Goal: Task Accomplishment & Management: Complete application form

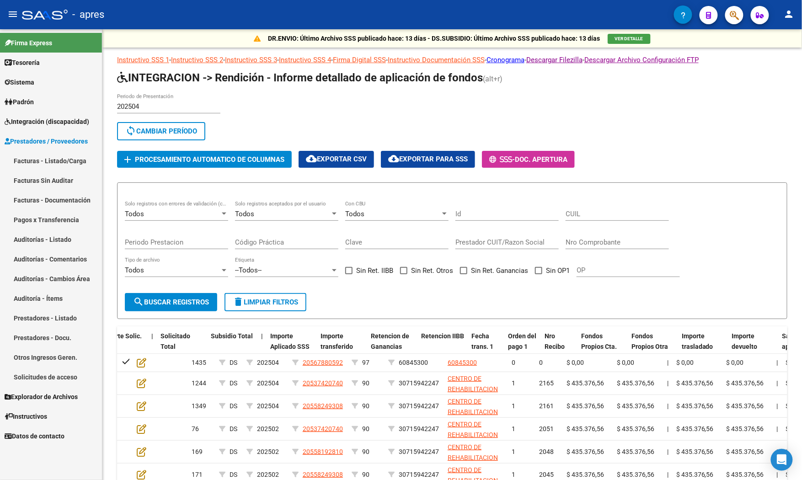
scroll to position [0, 516]
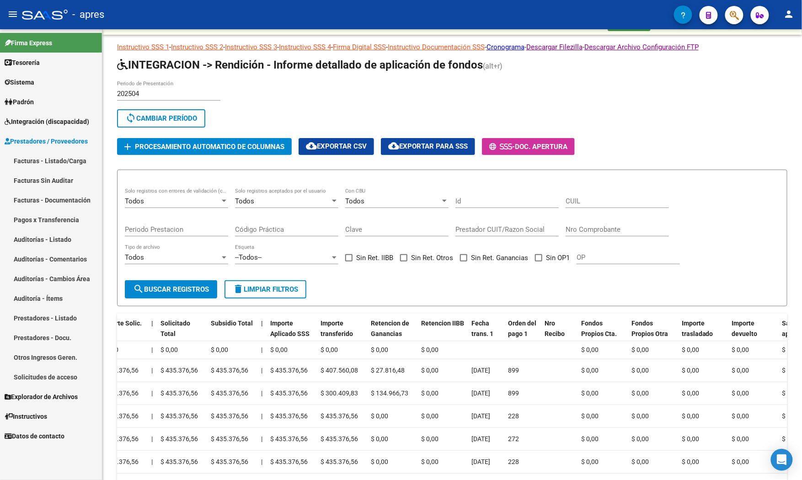
click at [53, 161] on link "Facturas - Listado/Carga" at bounding box center [51, 161] width 102 height 20
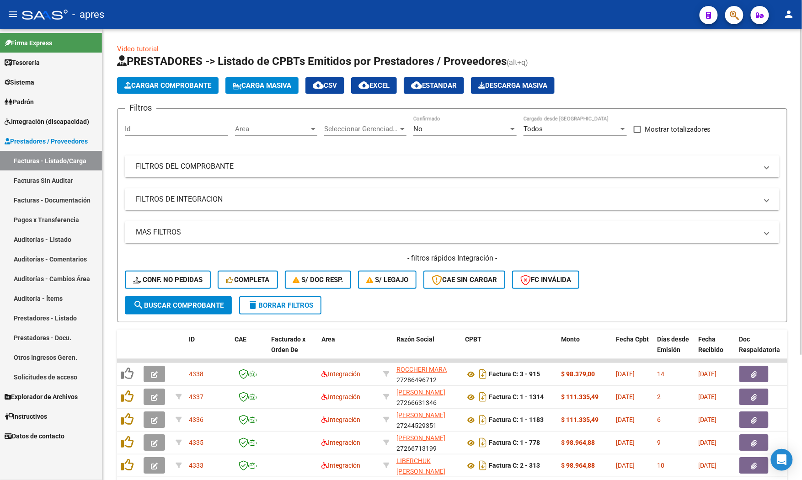
click at [379, 166] on mat-panel-title "FILTROS DEL COMPROBANTE" at bounding box center [447, 166] width 622 height 10
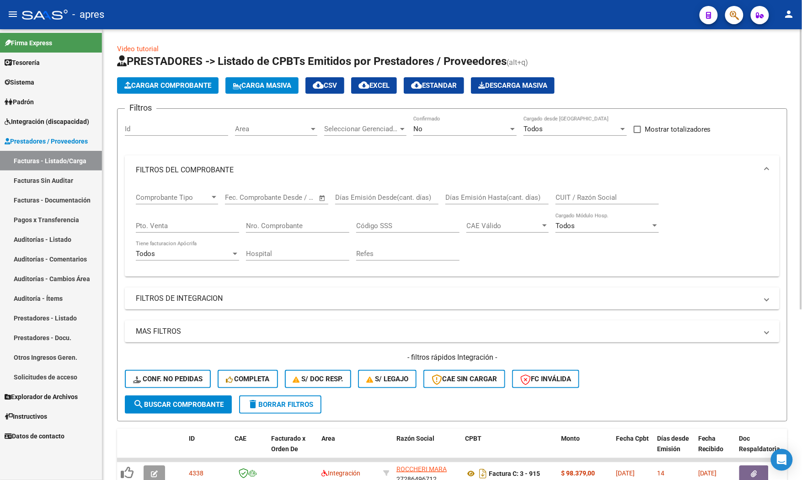
click at [555, 197] on div "Comprobante Tipo Comprobante Tipo Start date – End date Fec. Comprobante Desde …" at bounding box center [452, 227] width 633 height 85
click at [562, 197] on input "CUIT / Razón Social" at bounding box center [607, 197] width 103 height 8
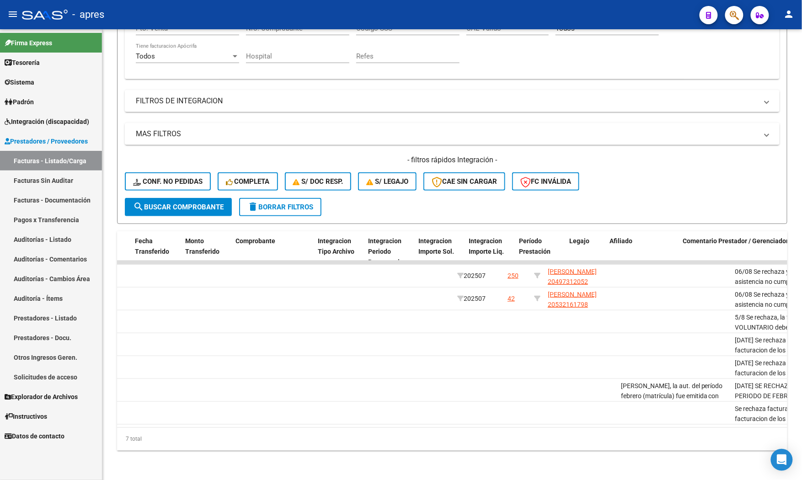
scroll to position [0, 917]
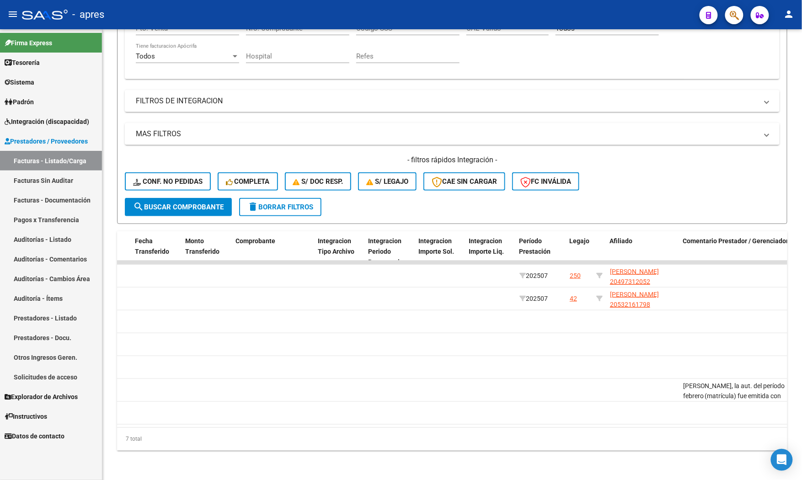
type input "[GEOGRAPHIC_DATA]"
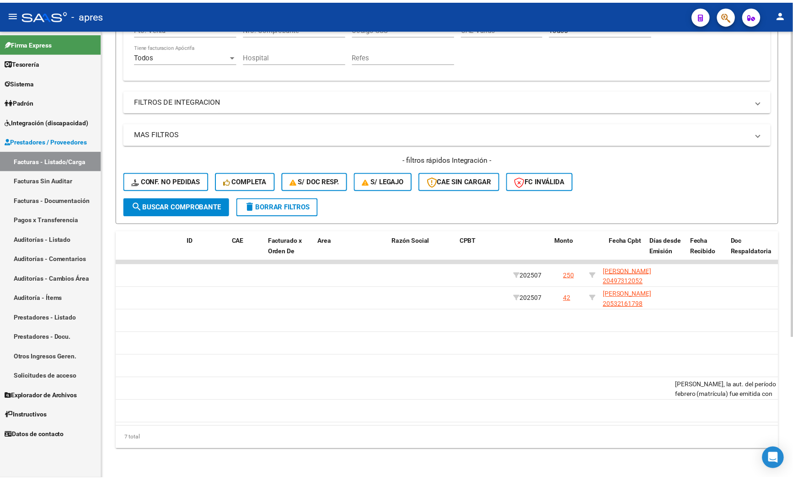
scroll to position [0, 0]
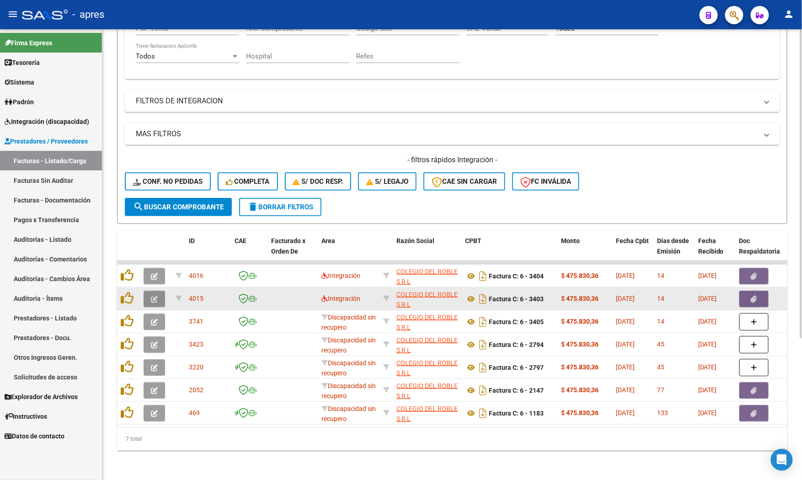
click at [161, 291] on button "button" at bounding box center [154, 299] width 21 height 16
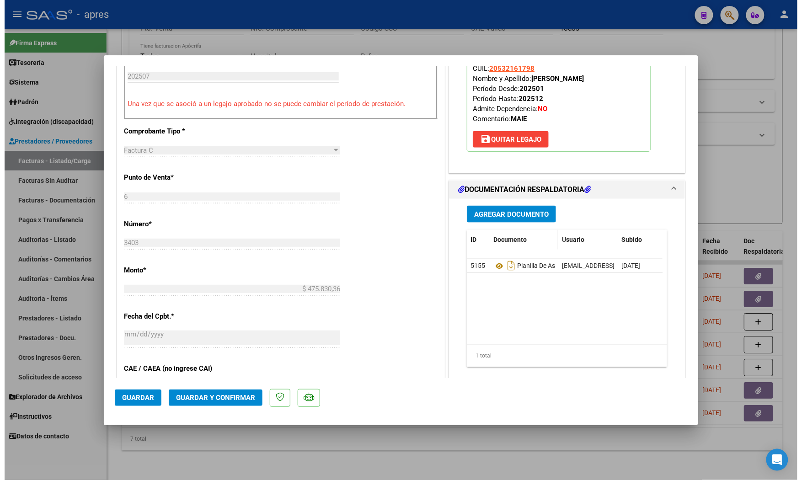
scroll to position [305, 0]
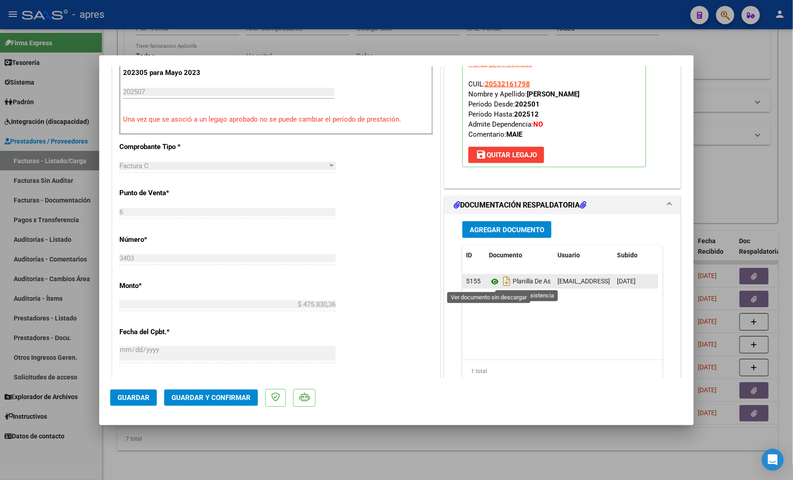
click at [489, 282] on icon at bounding box center [495, 281] width 12 height 11
click at [212, 460] on div at bounding box center [396, 240] width 793 height 480
type input "$ 0,00"
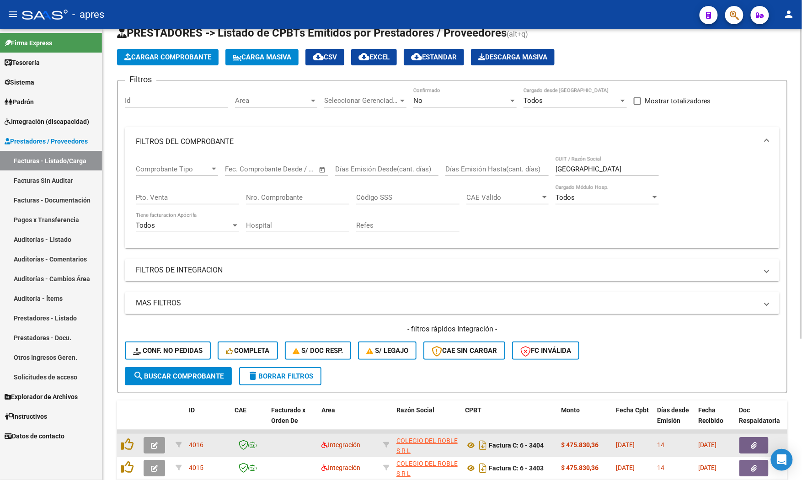
scroll to position [23, 0]
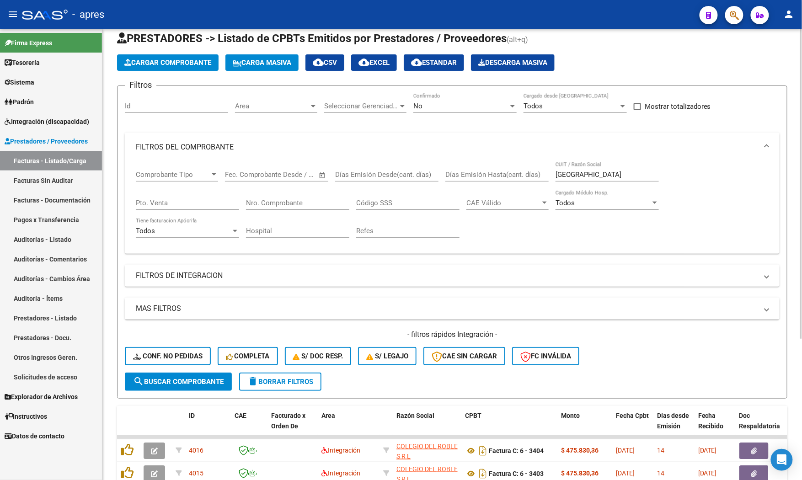
click at [172, 275] on mat-panel-title "FILTROS DE INTEGRACION" at bounding box center [447, 276] width 622 height 10
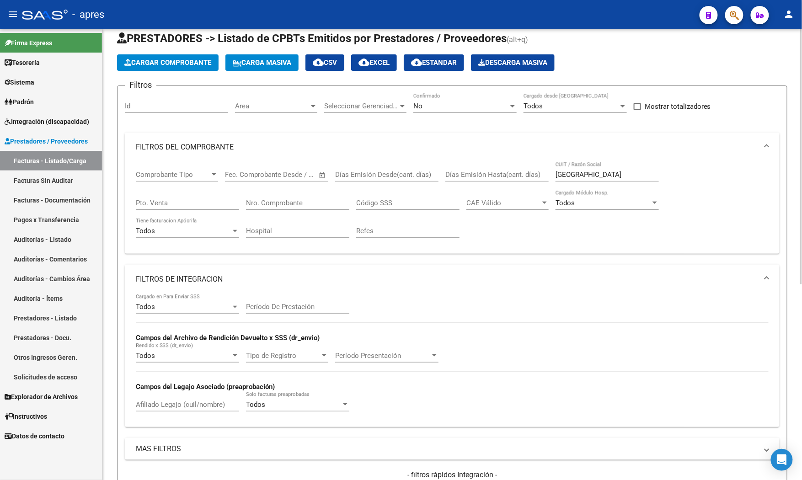
click at [157, 404] on input "Afiliado Legajo (cuil/nombre)" at bounding box center [187, 405] width 103 height 8
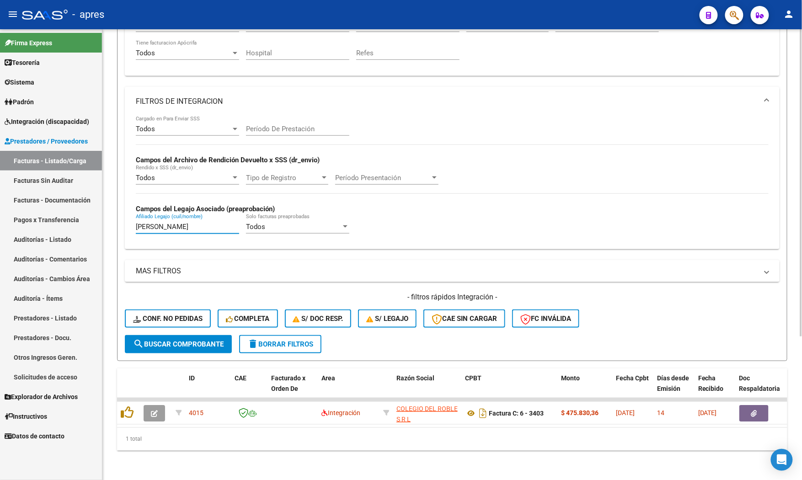
scroll to position [210, 0]
type input "[PERSON_NAME]"
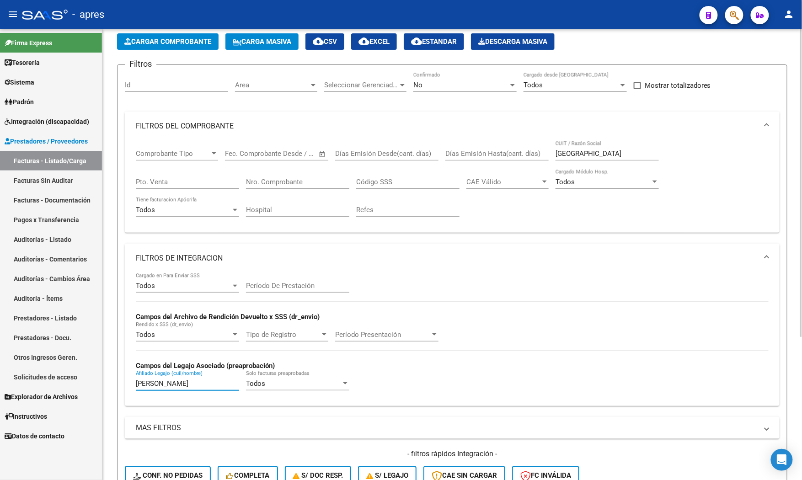
scroll to position [0, 0]
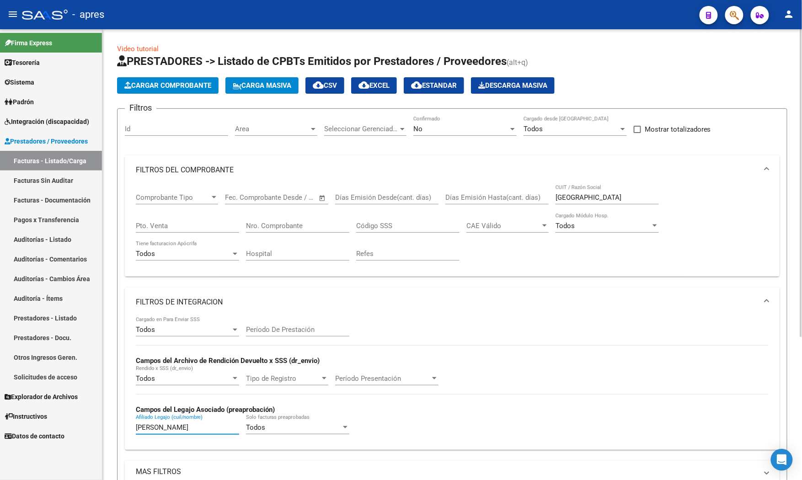
click at [277, 127] on span "Area" at bounding box center [272, 129] width 74 height 8
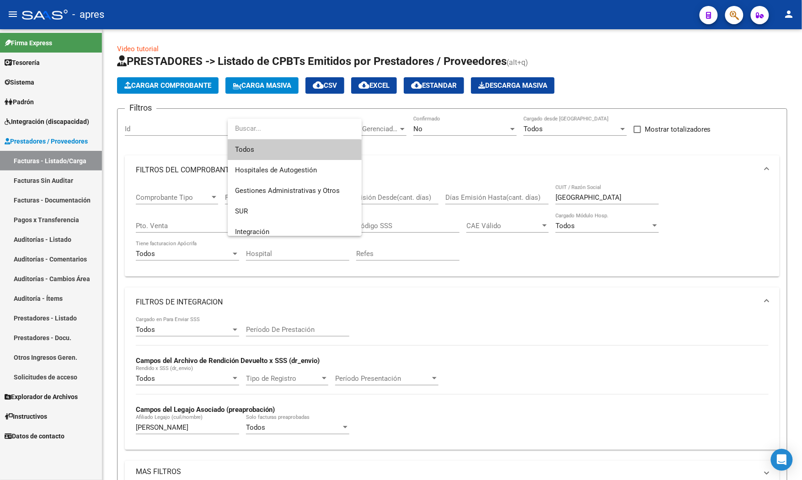
click at [269, 152] on span "Todos" at bounding box center [294, 149] width 119 height 21
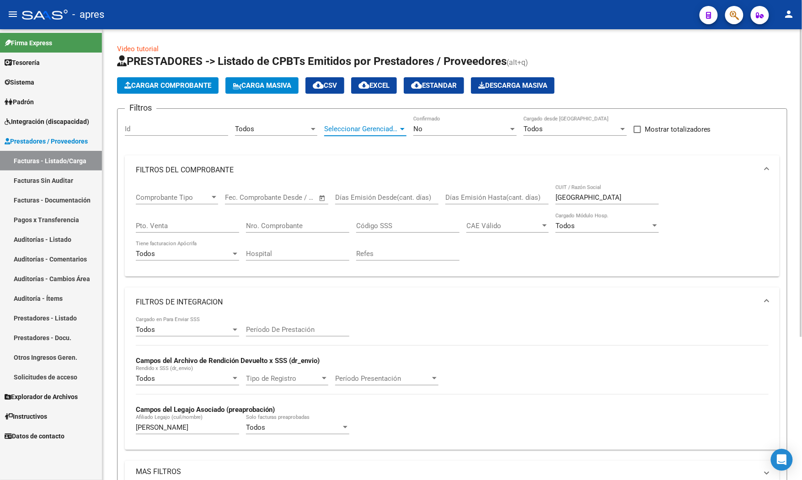
click at [352, 132] on span "Seleccionar Gerenciador" at bounding box center [361, 129] width 74 height 8
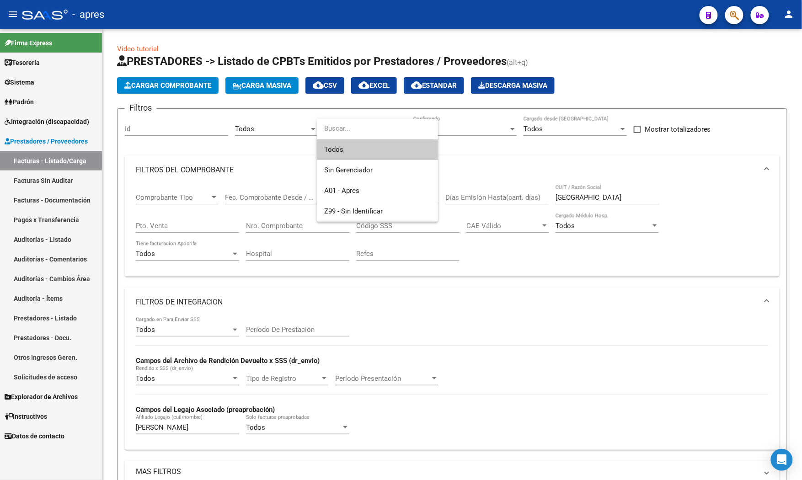
click at [350, 154] on span "Todos" at bounding box center [377, 149] width 107 height 21
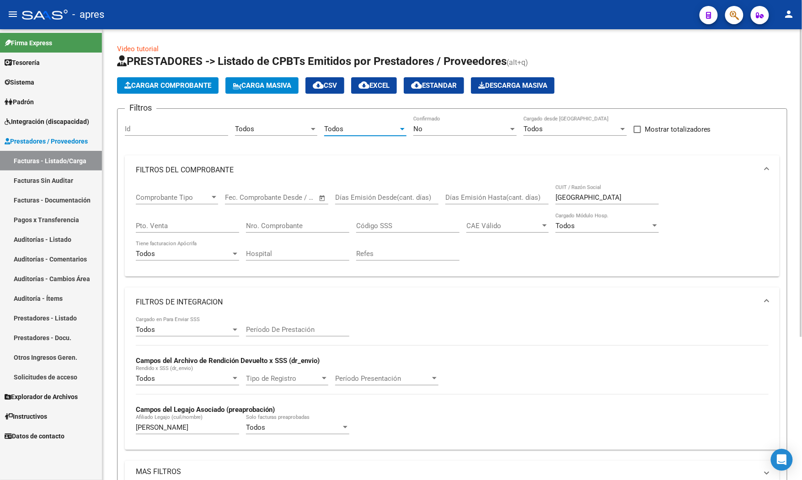
click at [428, 134] on div "No Confirmado" at bounding box center [464, 126] width 103 height 20
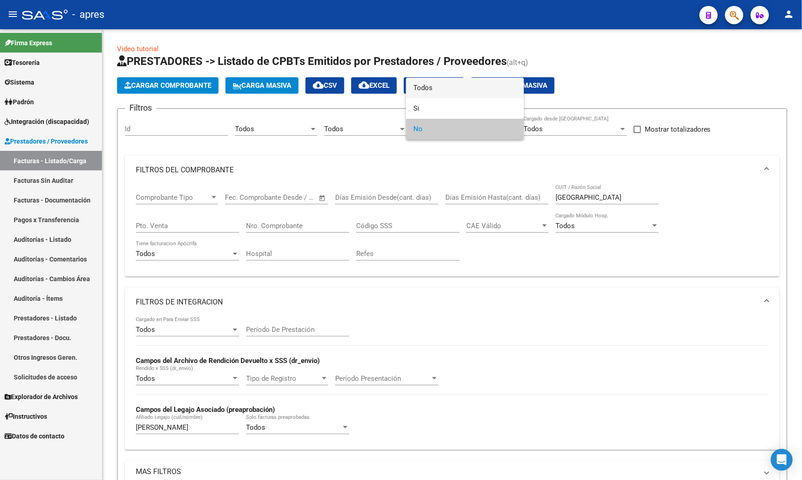
click at [438, 89] on span "Todos" at bounding box center [464, 88] width 103 height 21
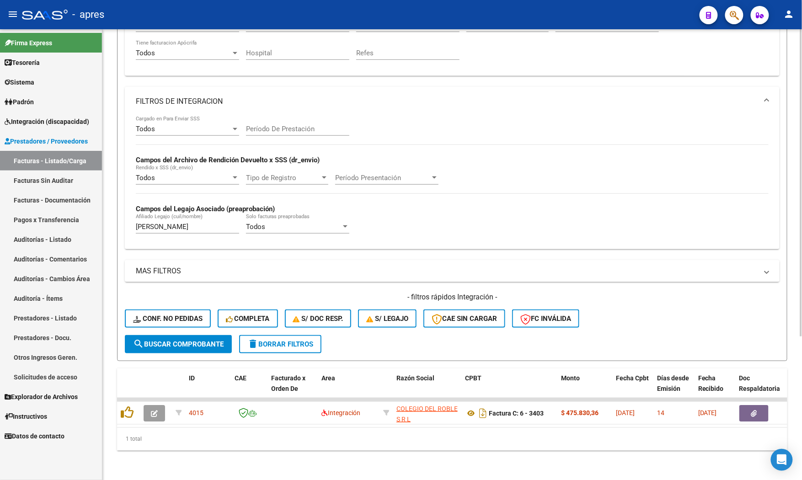
scroll to position [210, 0]
click at [191, 340] on span "search Buscar Comprobante" at bounding box center [178, 344] width 91 height 8
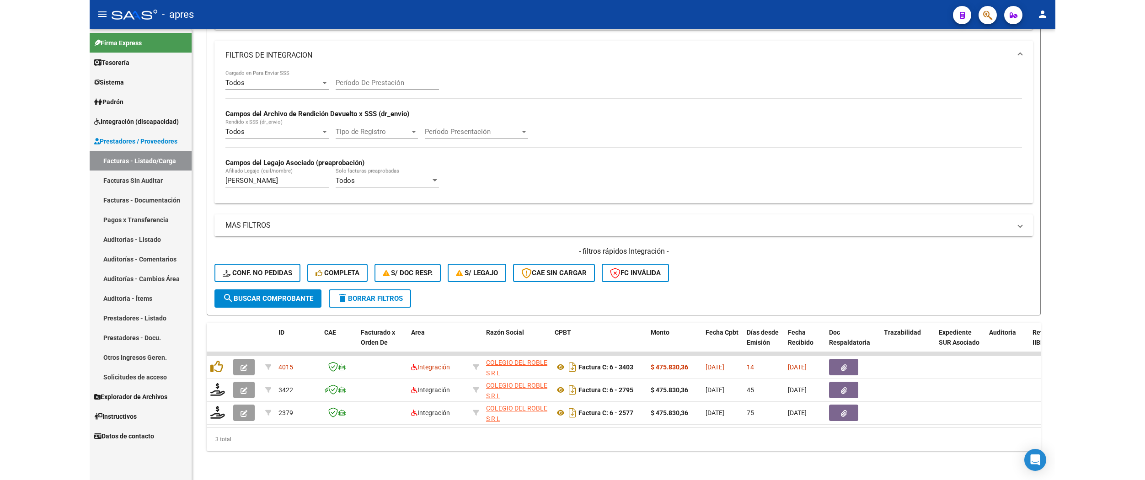
scroll to position [227, 0]
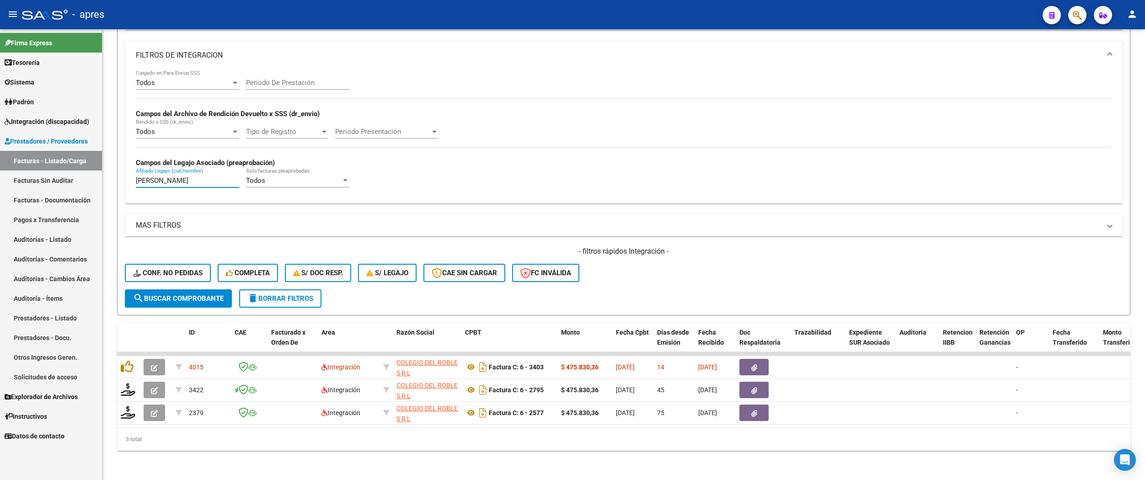
drag, startPoint x: 166, startPoint y: 172, endPoint x: 88, endPoint y: 167, distance: 77.9
click at [88, 167] on mat-sidenav-container "Firma Express Tesorería Extractos Procesados (csv) Extractos Originales (pdf) S…" at bounding box center [572, 254] width 1145 height 451
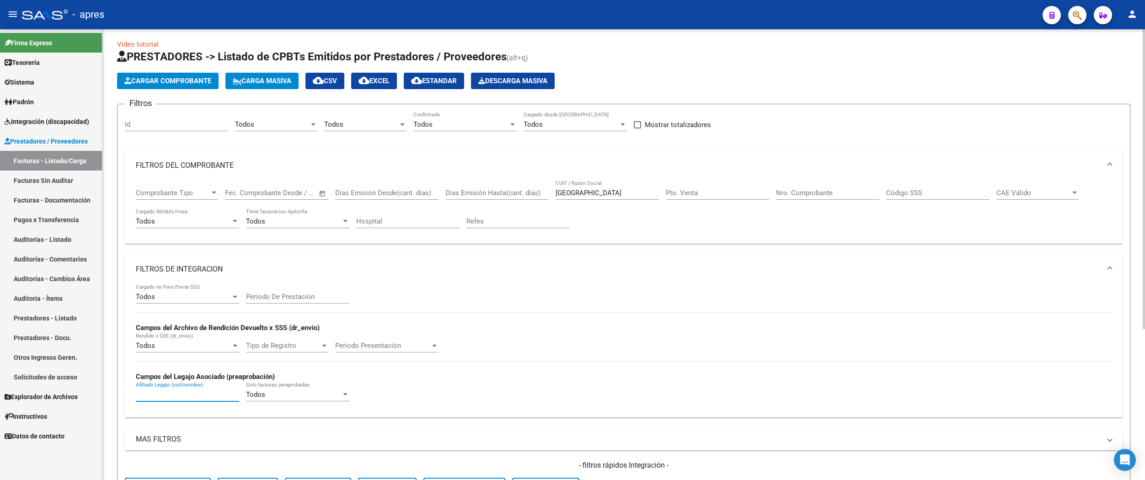
scroll to position [0, 0]
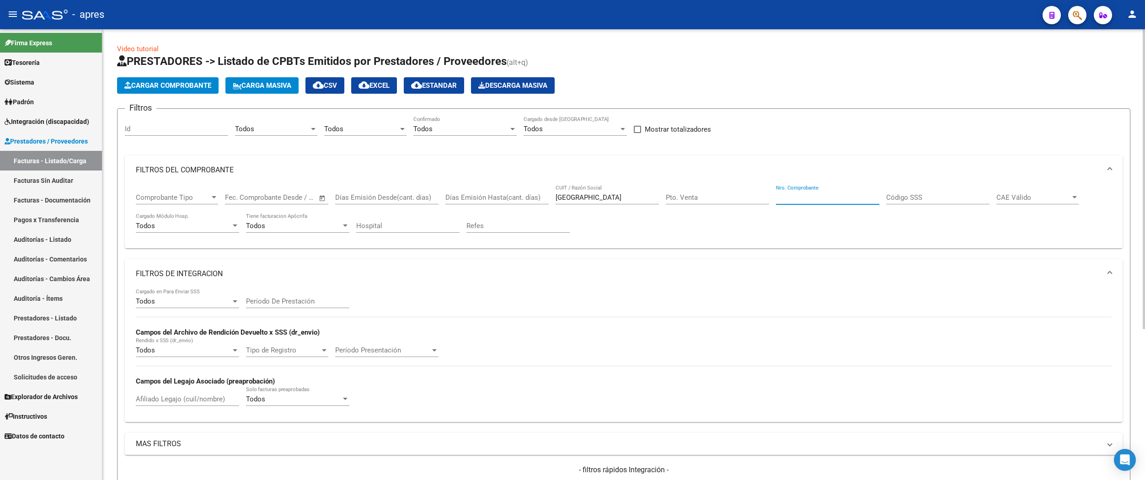
click at [802, 198] on input "Nro. Comprobante" at bounding box center [827, 197] width 103 height 8
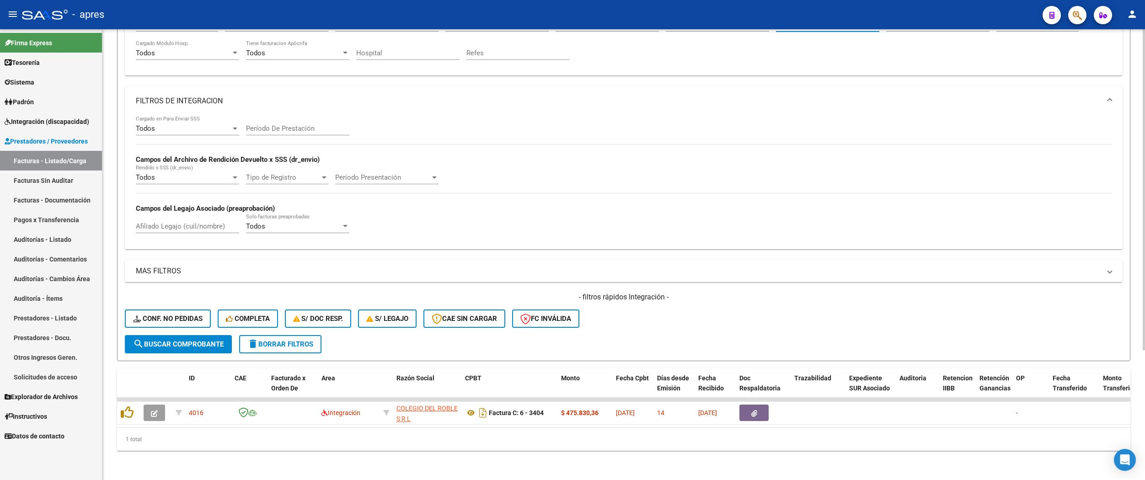
type input "3403"
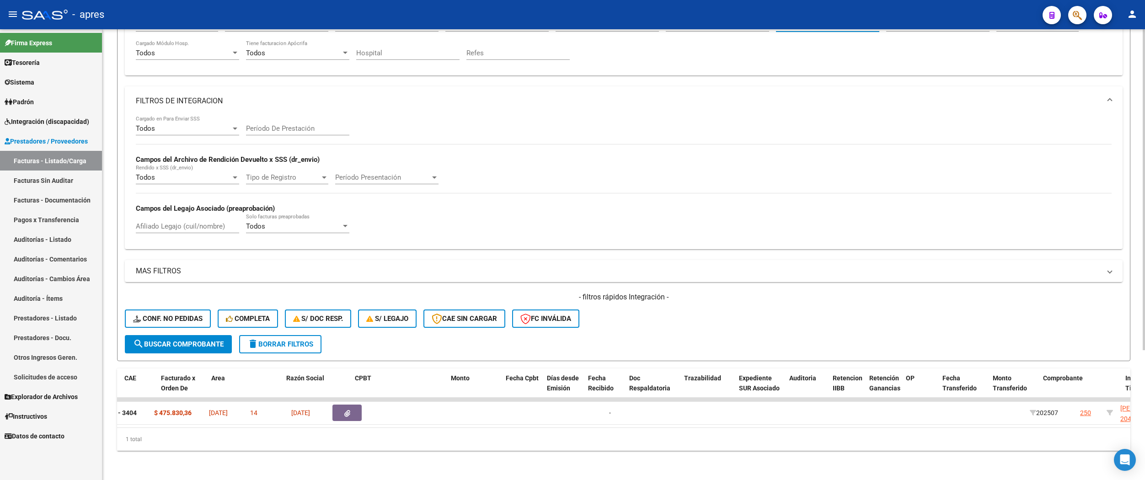
scroll to position [0, 64]
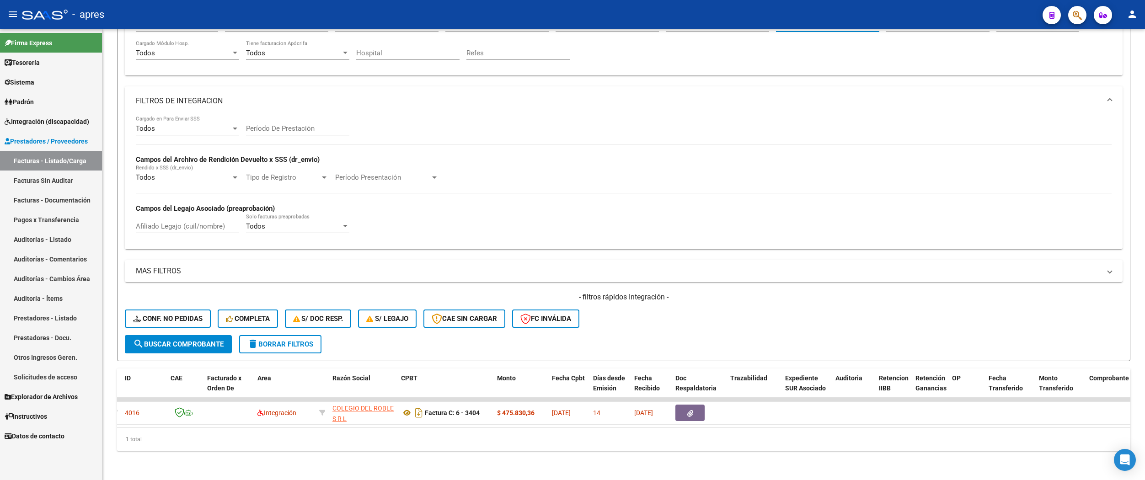
click at [77, 160] on link "Facturas - Listado/Carga" at bounding box center [51, 161] width 102 height 20
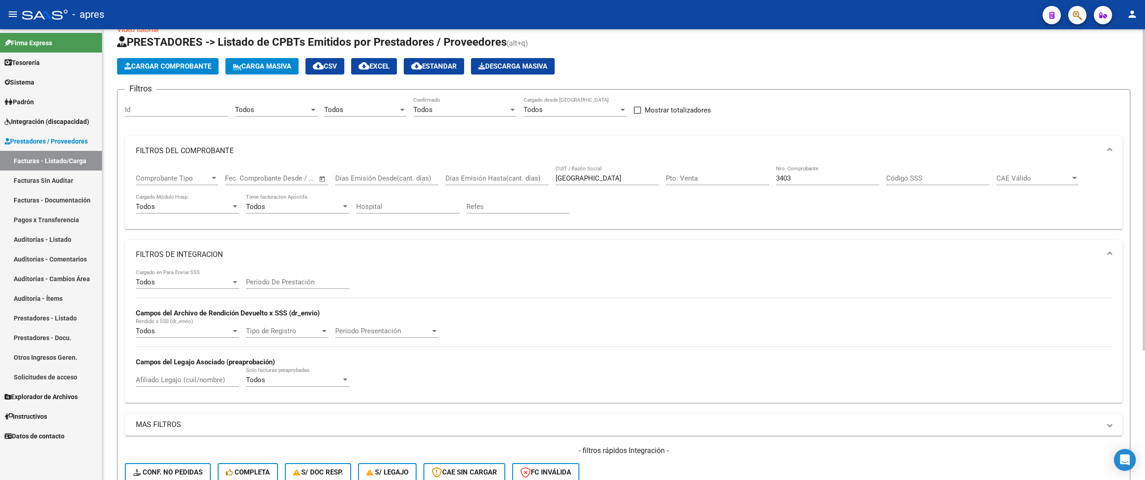
scroll to position [0, 0]
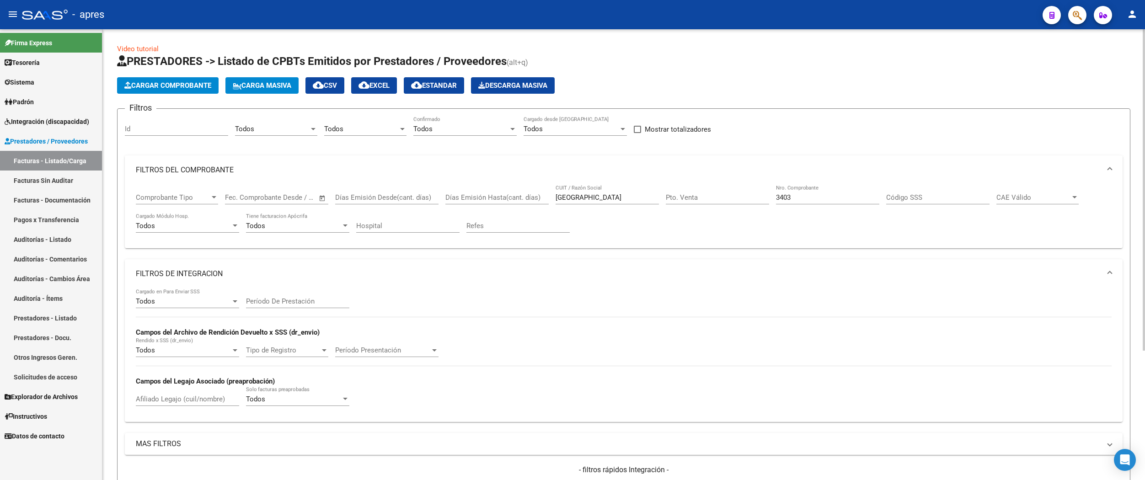
click at [282, 132] on div "Todos" at bounding box center [272, 129] width 74 height 8
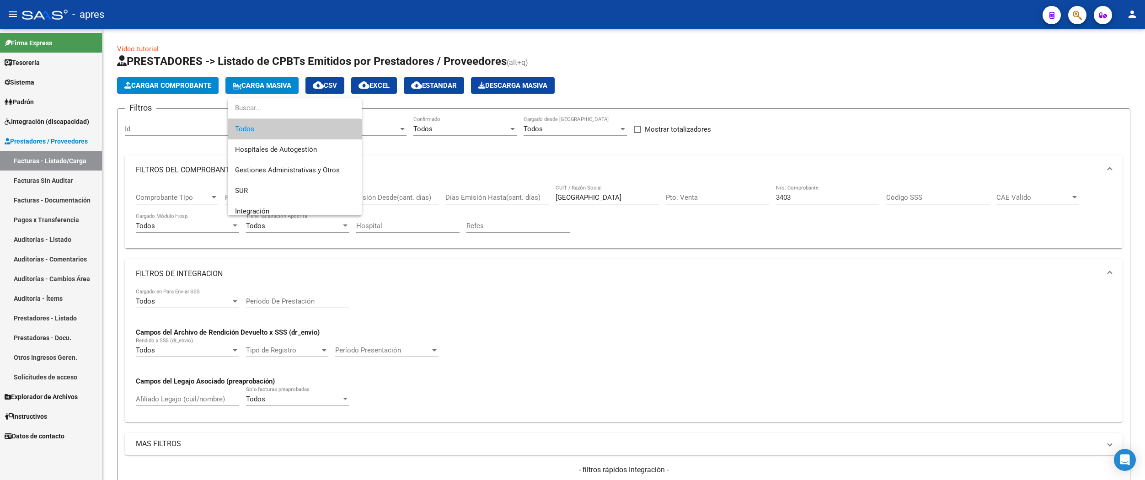
drag, startPoint x: 555, startPoint y: 187, endPoint x: 494, endPoint y: 272, distance: 103.5
click at [555, 188] on div at bounding box center [572, 240] width 1145 height 480
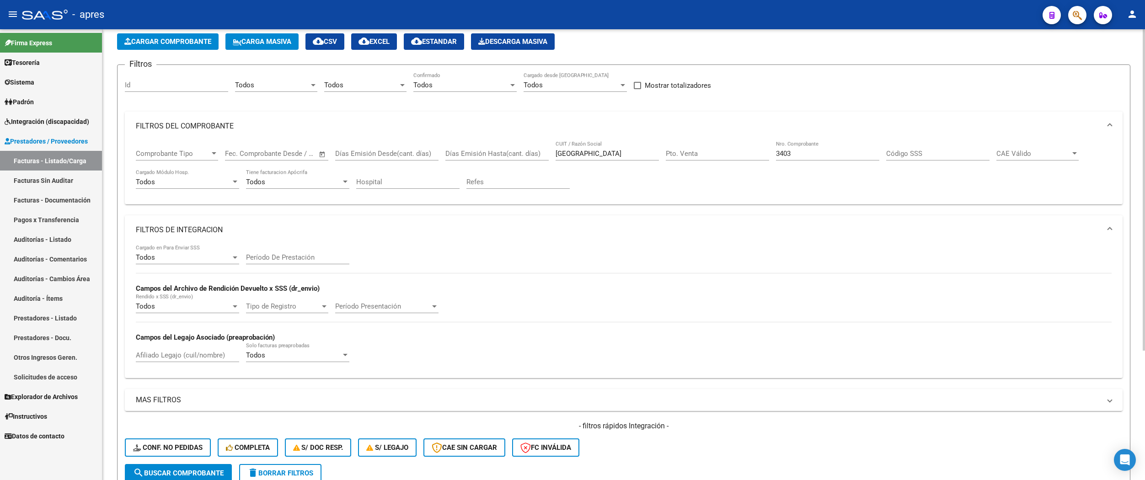
scroll to position [61, 0]
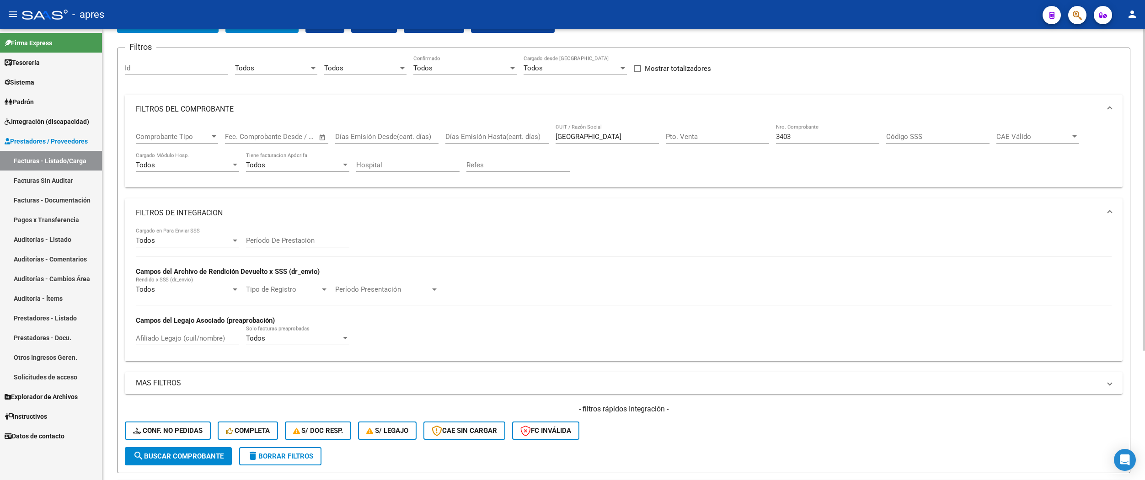
click at [285, 454] on span "delete Borrar Filtros" at bounding box center [280, 456] width 66 height 8
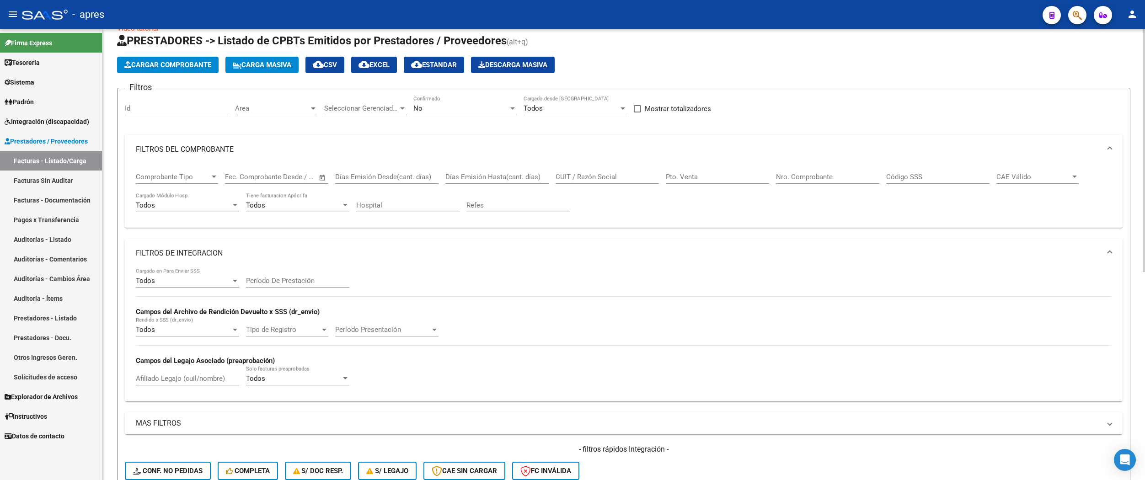
scroll to position [0, 0]
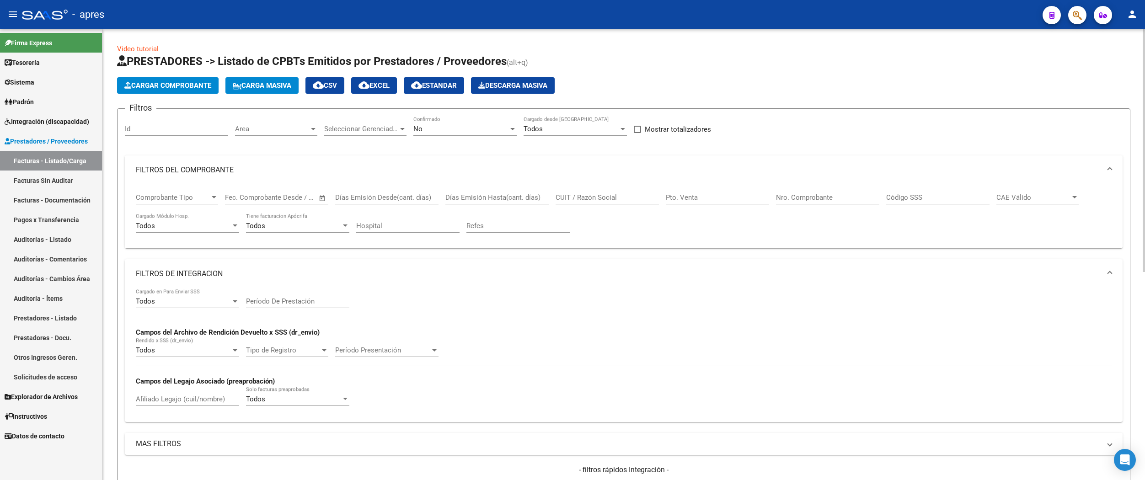
click at [285, 123] on div "Area Area" at bounding box center [276, 126] width 82 height 20
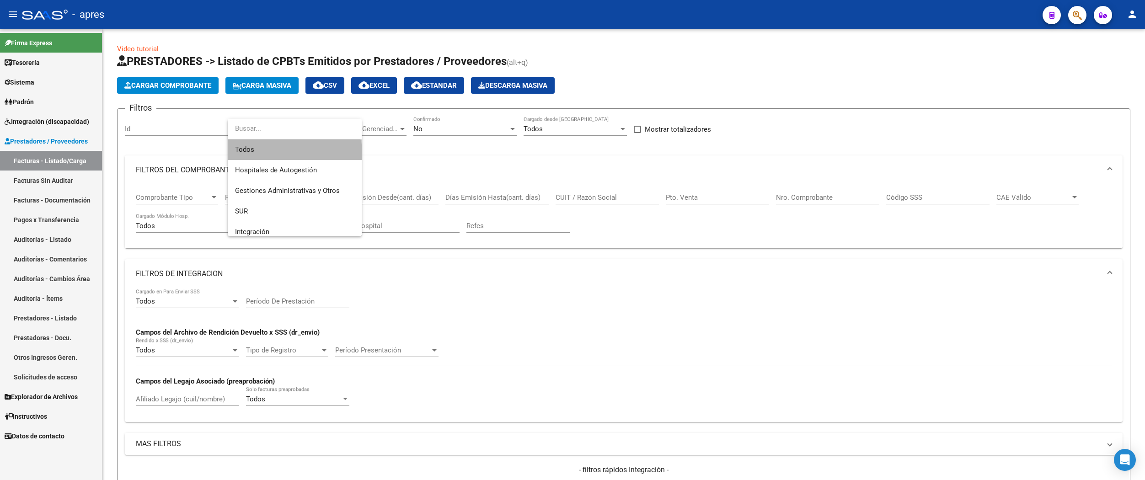
click at [294, 152] on span "Todos" at bounding box center [294, 149] width 119 height 21
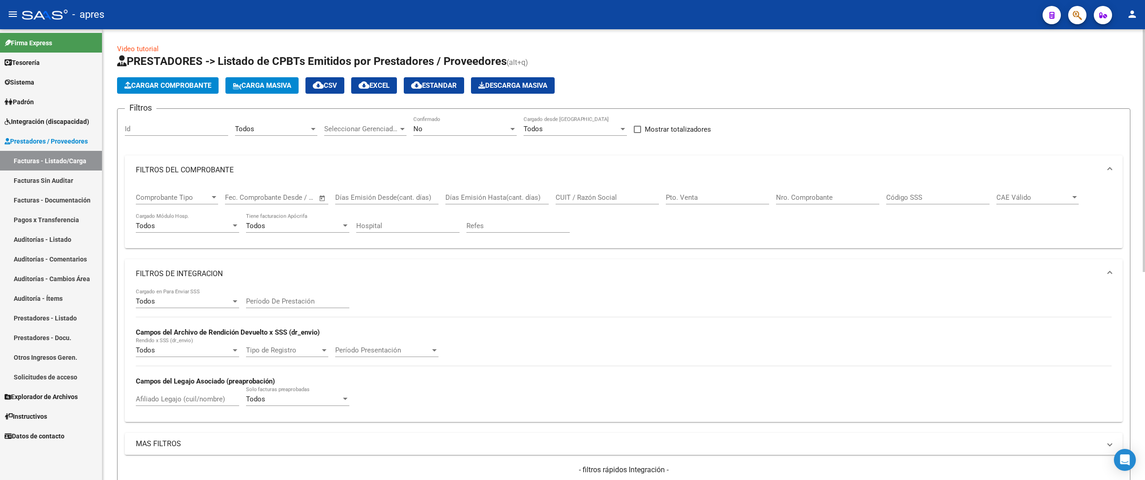
click at [284, 134] on div "Todos Area" at bounding box center [276, 126] width 82 height 20
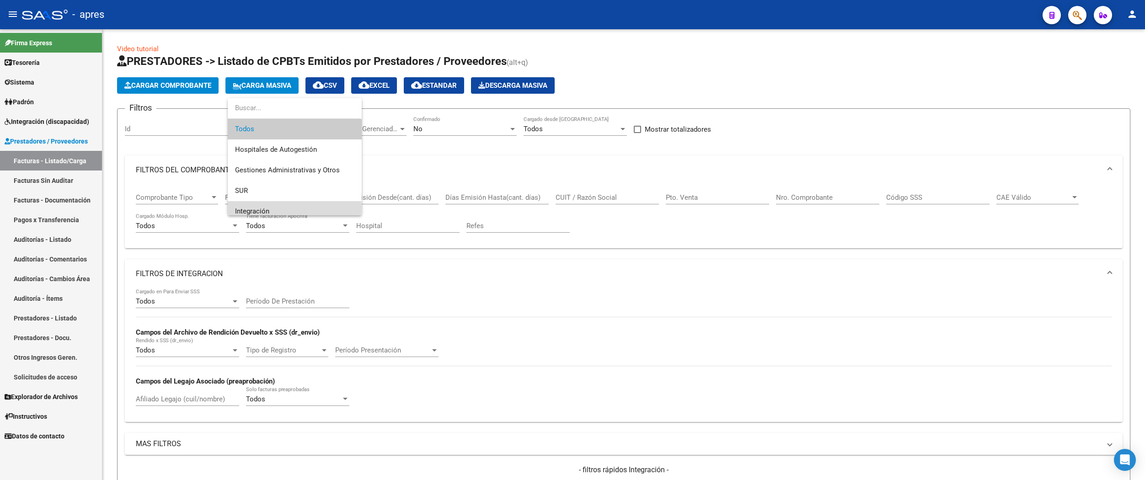
click at [280, 207] on span "Integración" at bounding box center [294, 211] width 119 height 21
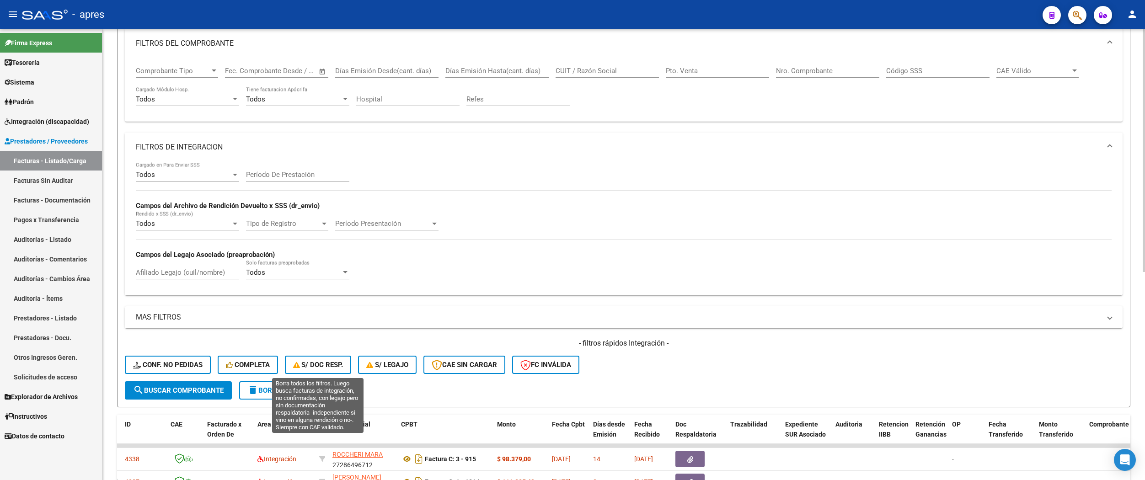
scroll to position [244, 0]
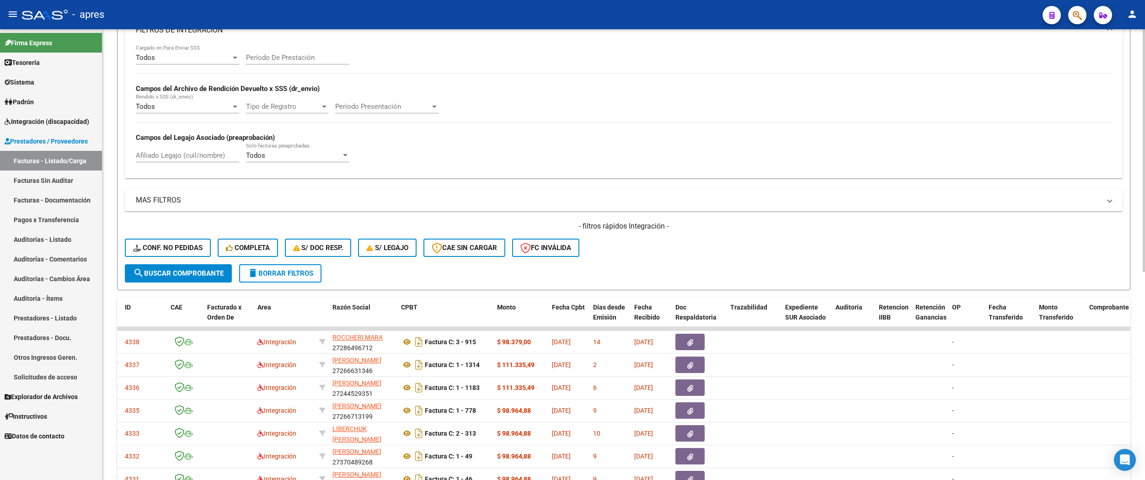
click at [220, 275] on span "search Buscar Comprobante" at bounding box center [178, 273] width 91 height 8
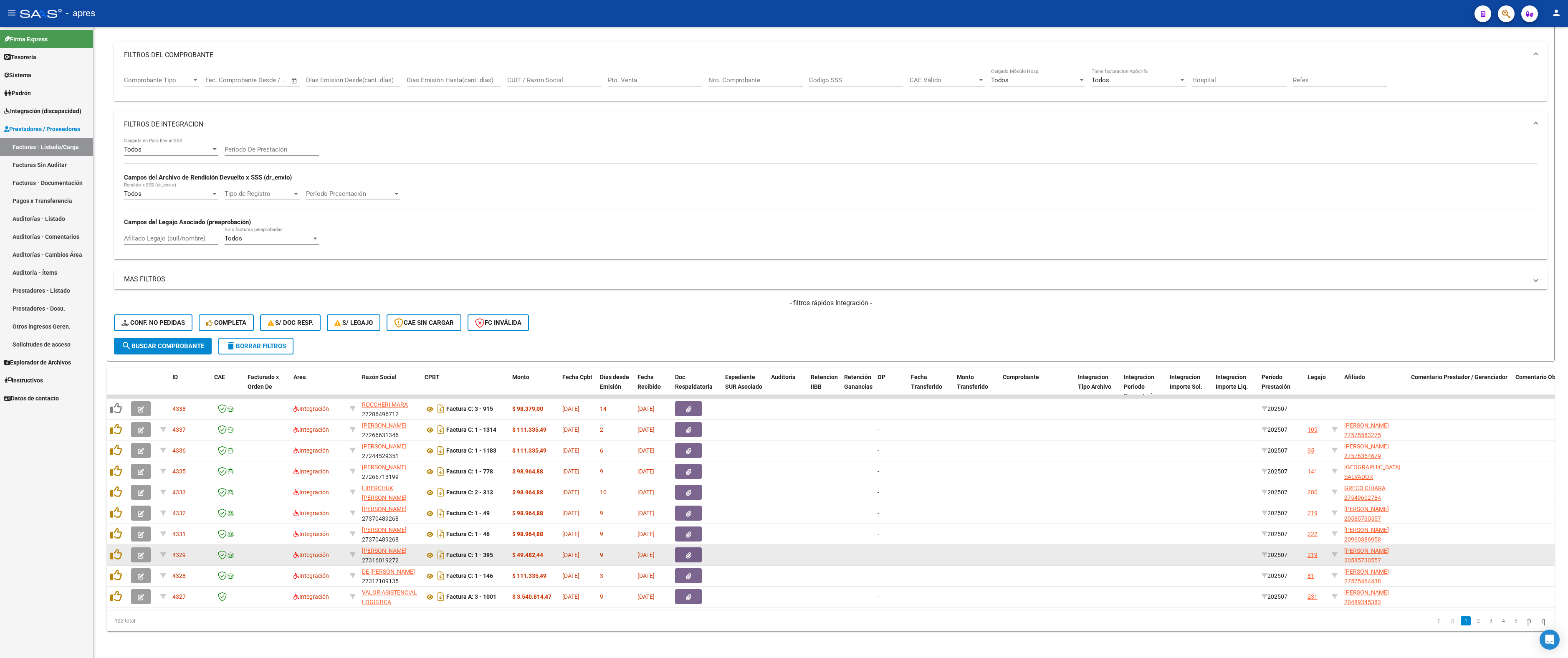
scroll to position [0, 0]
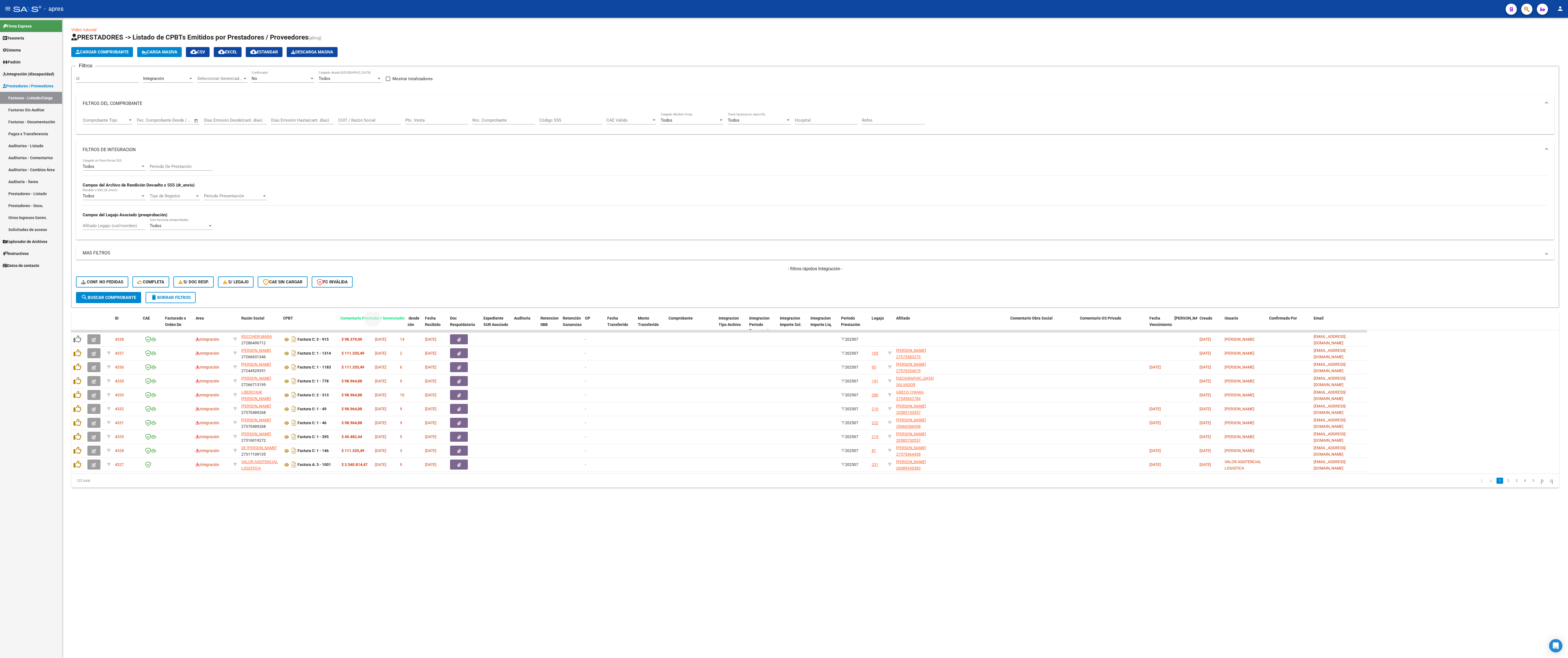
drag, startPoint x: 977, startPoint y: 317, endPoint x: 376, endPoint y: 277, distance: 602.3
click at [376, 277] on div "Video tutorial PRESTADORES -> Listado de CPBTs Emitidos por Prestadores / Prove…" at bounding box center [815, 257] width 1488 height 461
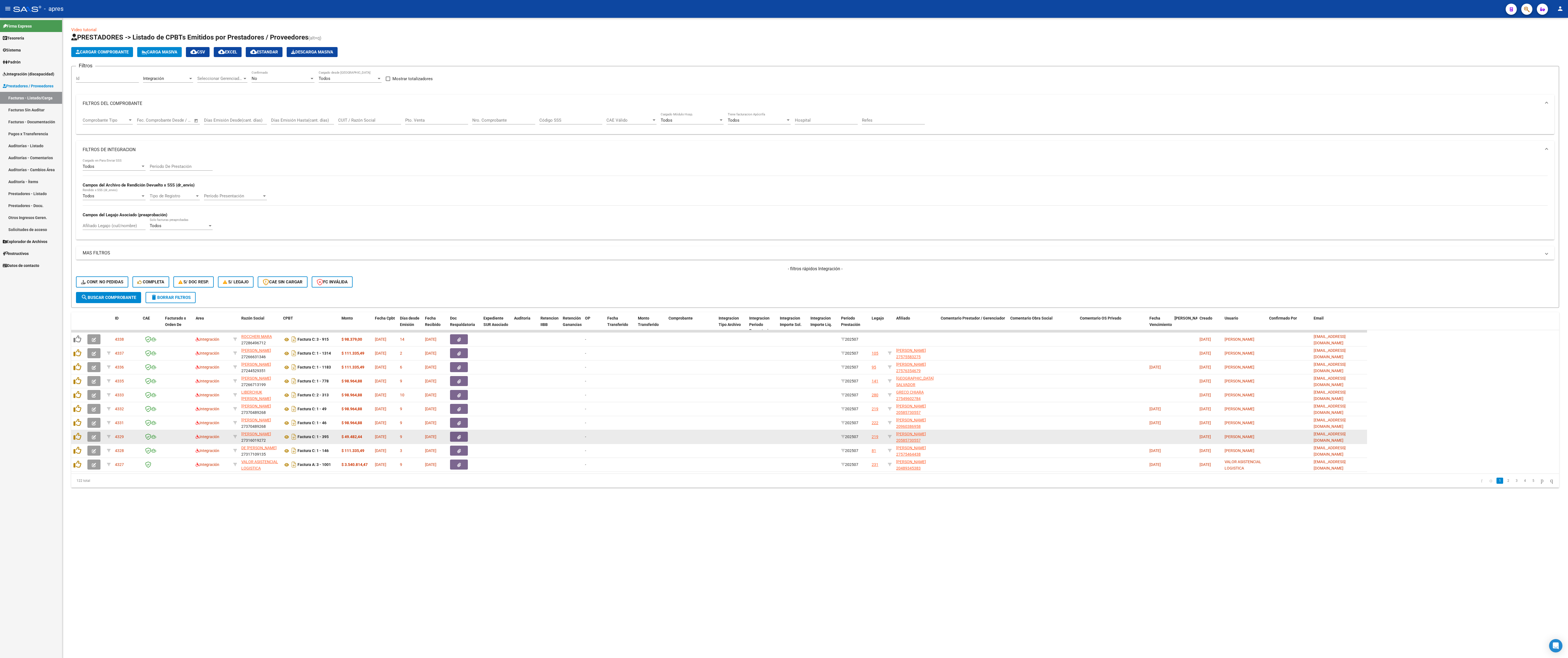
drag, startPoint x: 715, startPoint y: 528, endPoint x: 860, endPoint y: 433, distance: 173.3
click at [488, 292] on mat-sidenav-content "Video tutorial PRESTADORES -> Listado de CPBTs Emitidos por Prestadores / Prove…" at bounding box center [815, 338] width 1506 height 640
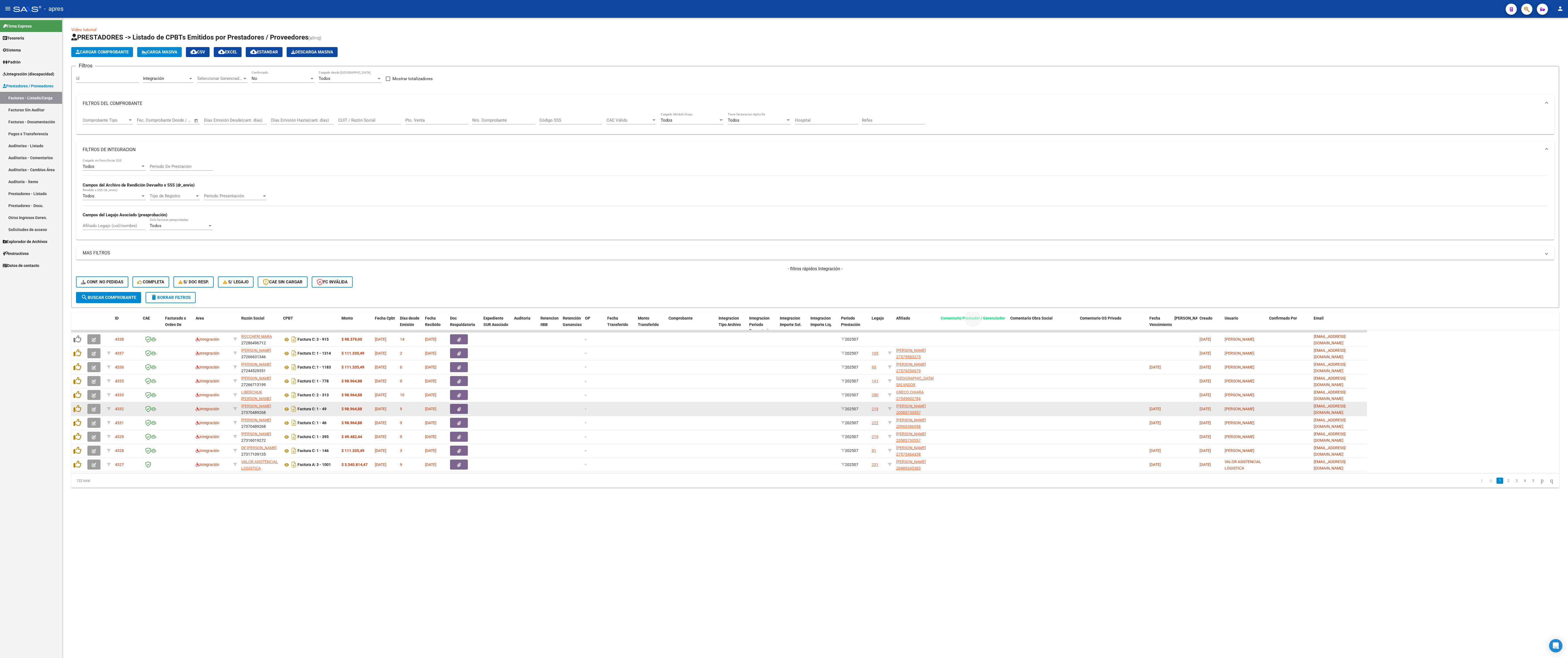
drag, startPoint x: 985, startPoint y: 322, endPoint x: 1042, endPoint y: 415, distance: 109.1
click at [458, 292] on div "ID CAE Facturado x Orden De Area Razón Social CPBT Monto Fecha Cpbt Días desde …" at bounding box center [719, 324] width 1296 height 24
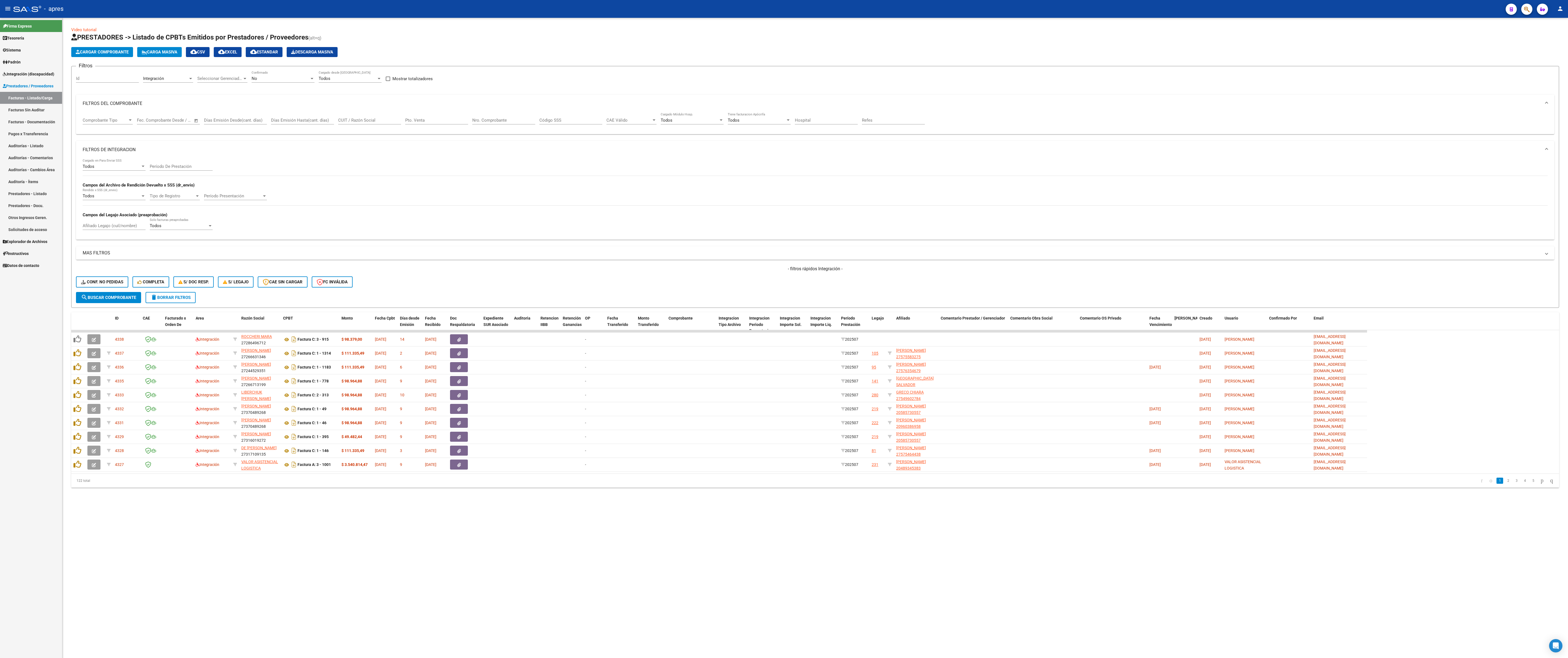
drag, startPoint x: 1072, startPoint y: 548, endPoint x: 1016, endPoint y: 534, distance: 57.7
click at [488, 292] on mat-sidenav-content "Video tutorial PRESTADORES -> Listado de CPBTs Emitidos por Prestadores / Prove…" at bounding box center [815, 338] width 1506 height 640
drag, startPoint x: 984, startPoint y: 320, endPoint x: 426, endPoint y: 326, distance: 558.0
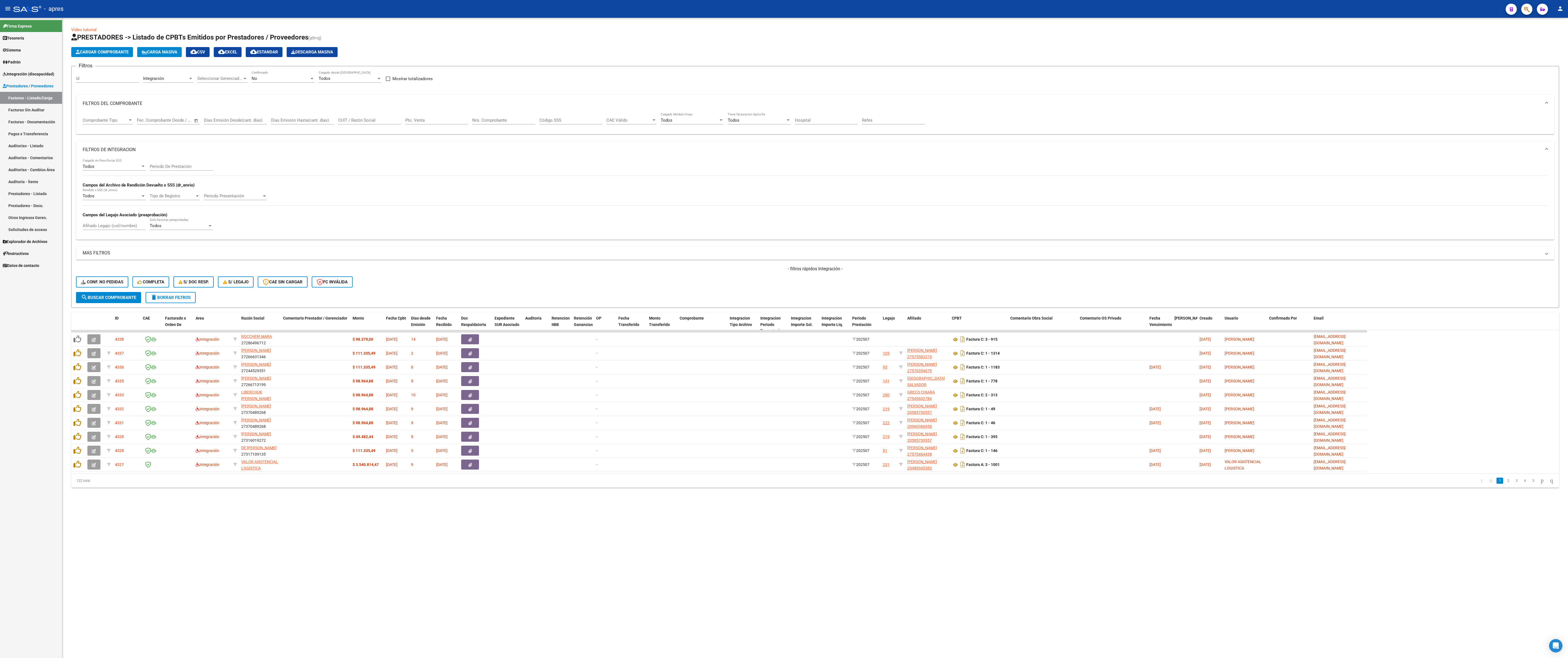
click at [488, 292] on mat-sidenav-content "Video tutorial PRESTADORES -> Listado de CPBTs Emitidos por Prestadores / Prove…" at bounding box center [815, 338] width 1506 height 640
drag, startPoint x: 1042, startPoint y: 321, endPoint x: 426, endPoint y: 317, distance: 616.0
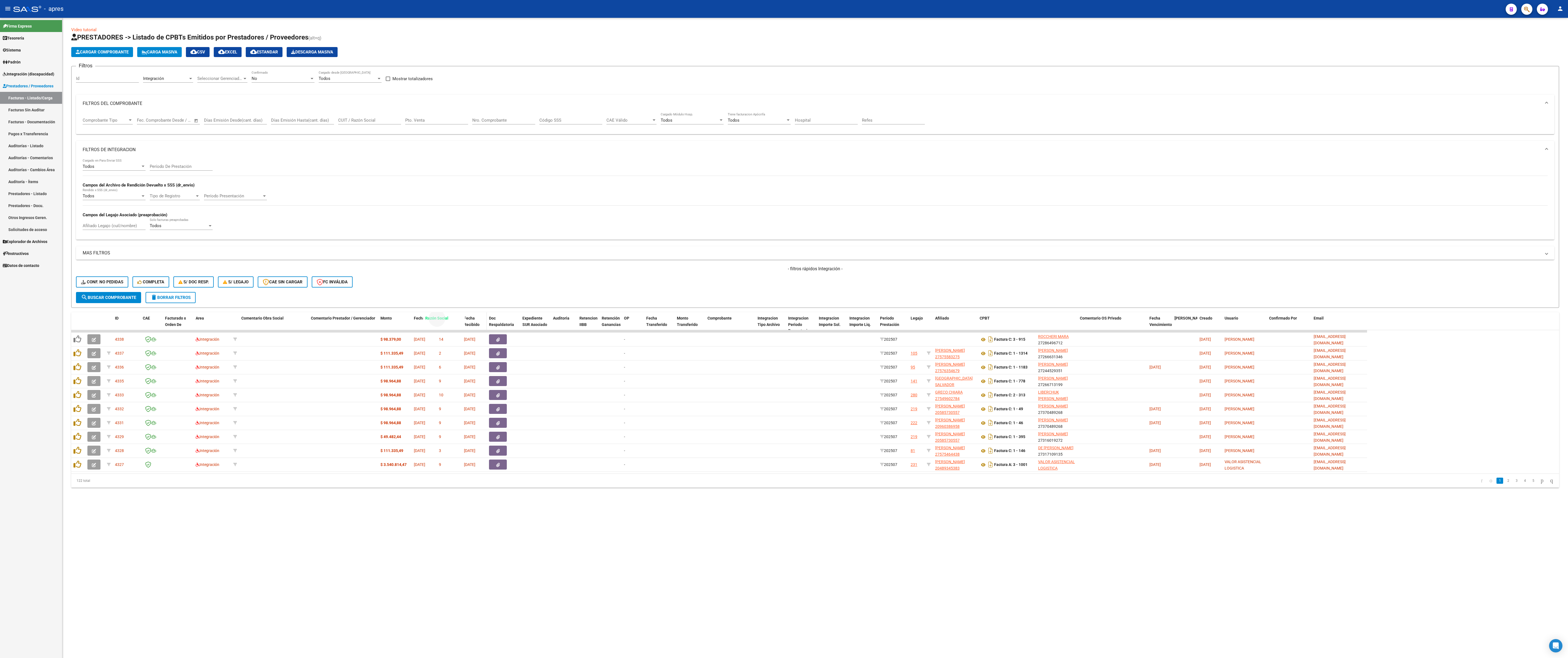
drag, startPoint x: 1051, startPoint y: 320, endPoint x: 436, endPoint y: 317, distance: 615.0
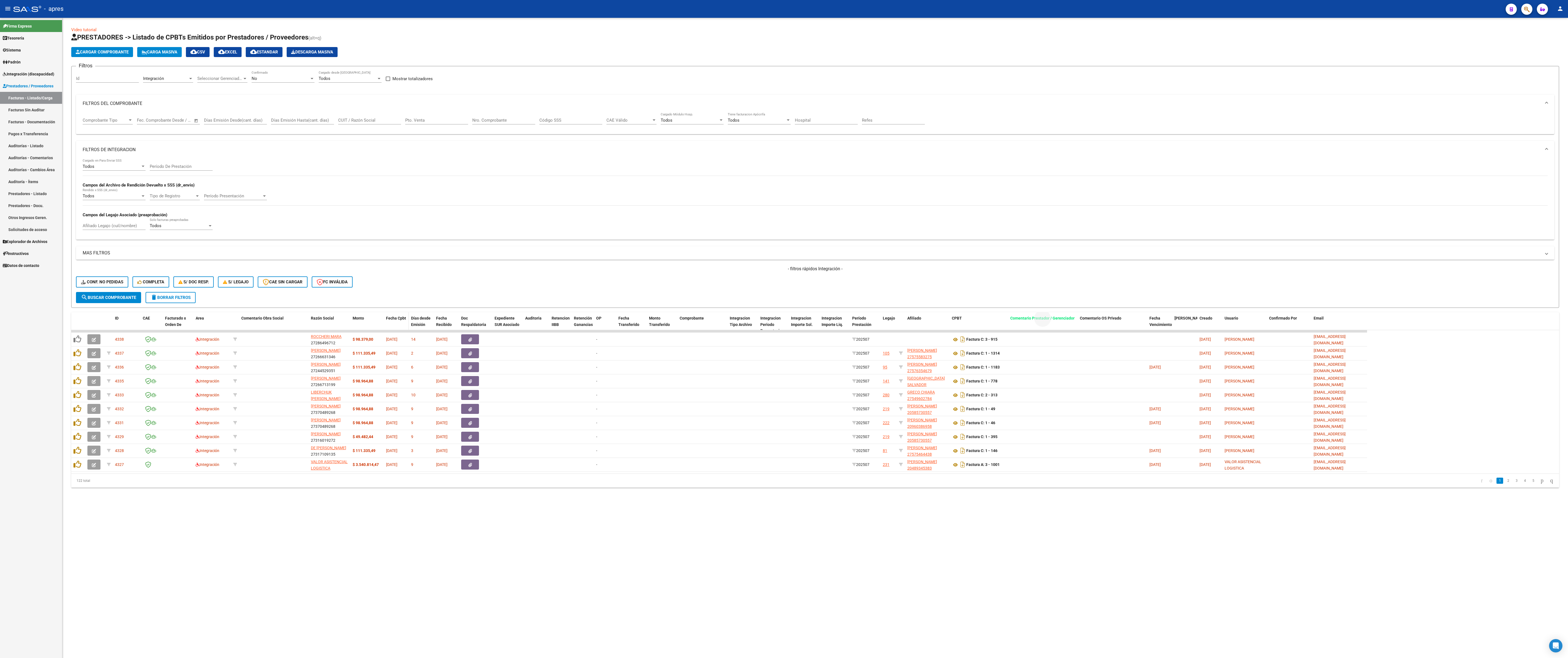
drag, startPoint x: 1021, startPoint y: 325, endPoint x: 398, endPoint y: 322, distance: 623.0
click at [398, 292] on div "ID CAE Facturado x Orden De Area Comentario Obra Social Razón Social Monto Fech…" at bounding box center [719, 324] width 1296 height 24
drag, startPoint x: 724, startPoint y: 602, endPoint x: 874, endPoint y: 476, distance: 195.9
click at [488, 292] on mat-sidenav-content "Video tutorial PRESTADORES -> Listado de CPBTs Emitidos por Prestadores / Prove…" at bounding box center [815, 338] width 1506 height 640
drag, startPoint x: 1052, startPoint y: 320, endPoint x: 466, endPoint y: 321, distance: 586.0
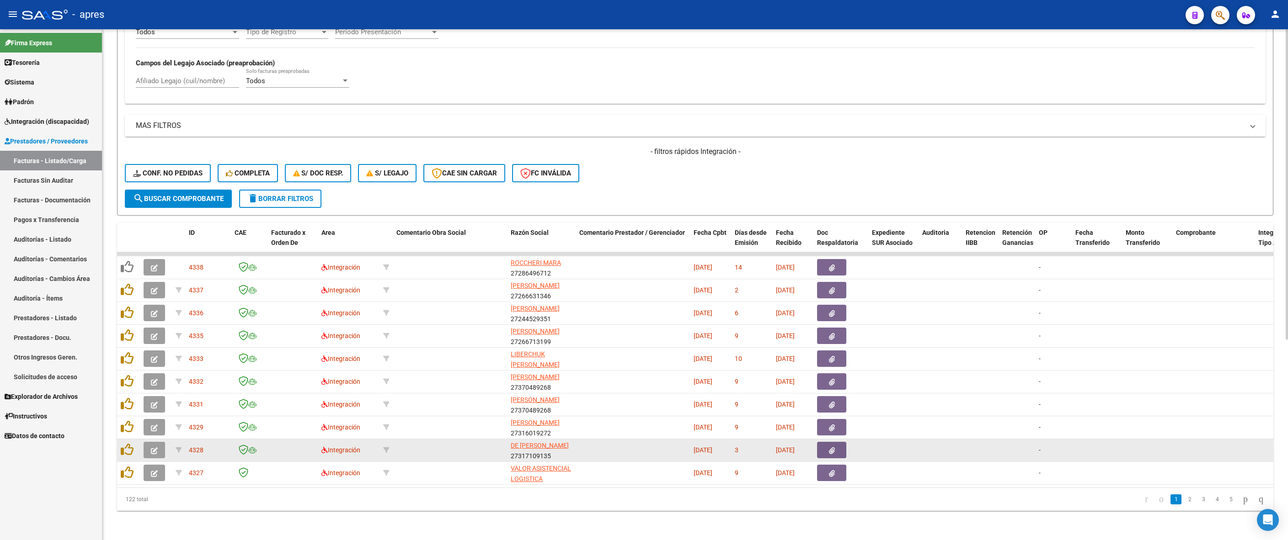
scroll to position [331, 0]
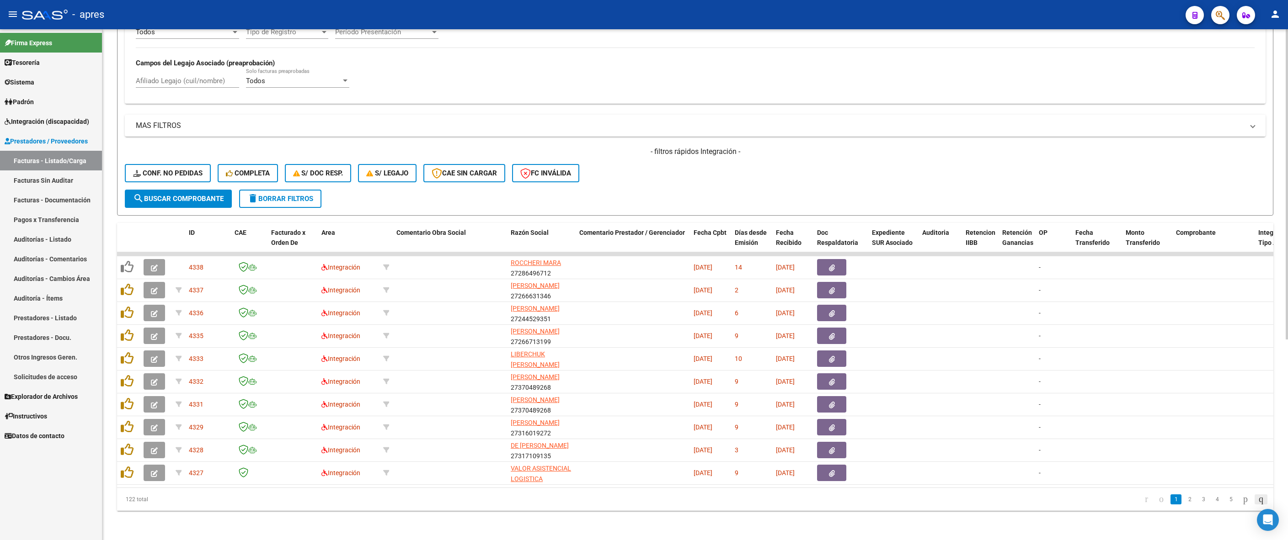
click at [802, 480] on icon "go to last page" at bounding box center [1260, 499] width 7 height 11
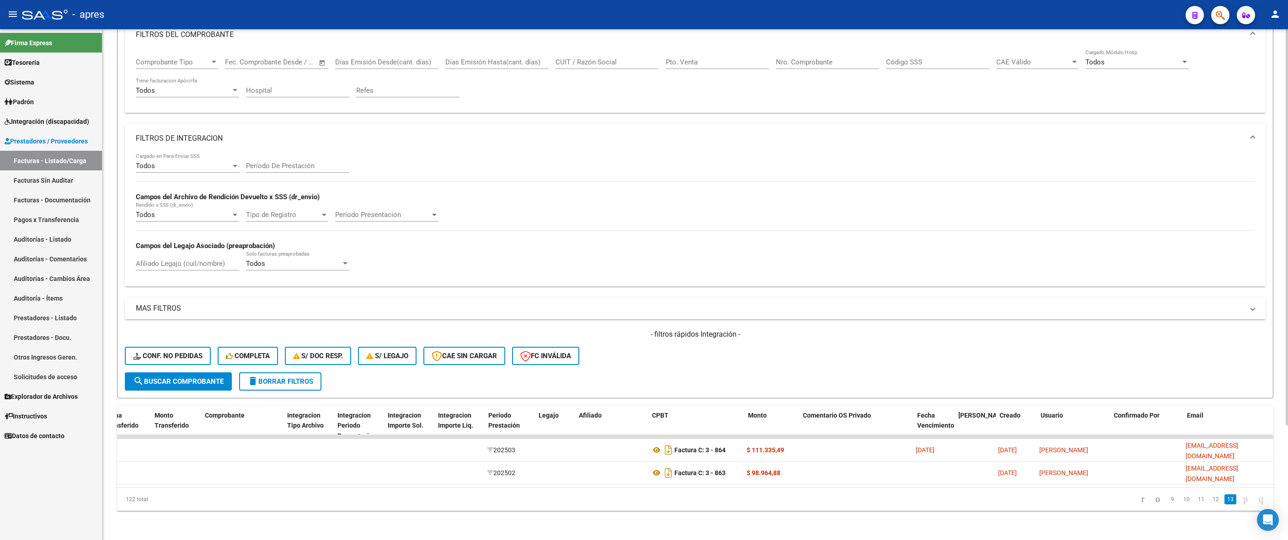
scroll to position [0, 0]
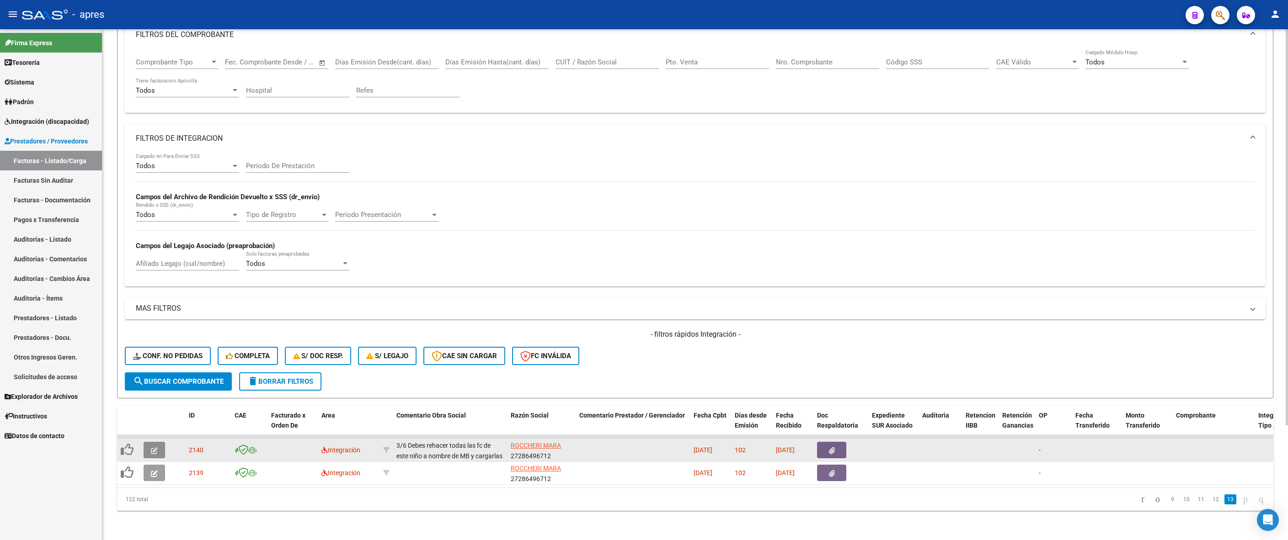
click at [151, 448] on icon "button" at bounding box center [154, 451] width 7 height 7
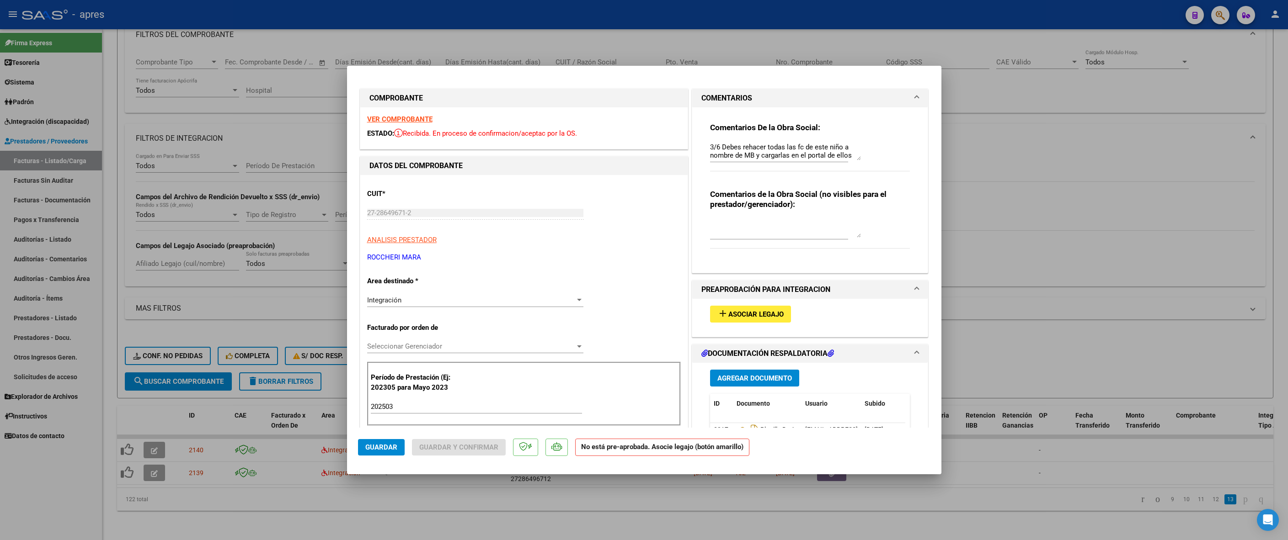
click at [405, 121] on strong "VER COMPROBANTE" at bounding box center [399, 119] width 65 height 8
click at [461, 302] on div "Integración" at bounding box center [471, 300] width 208 height 8
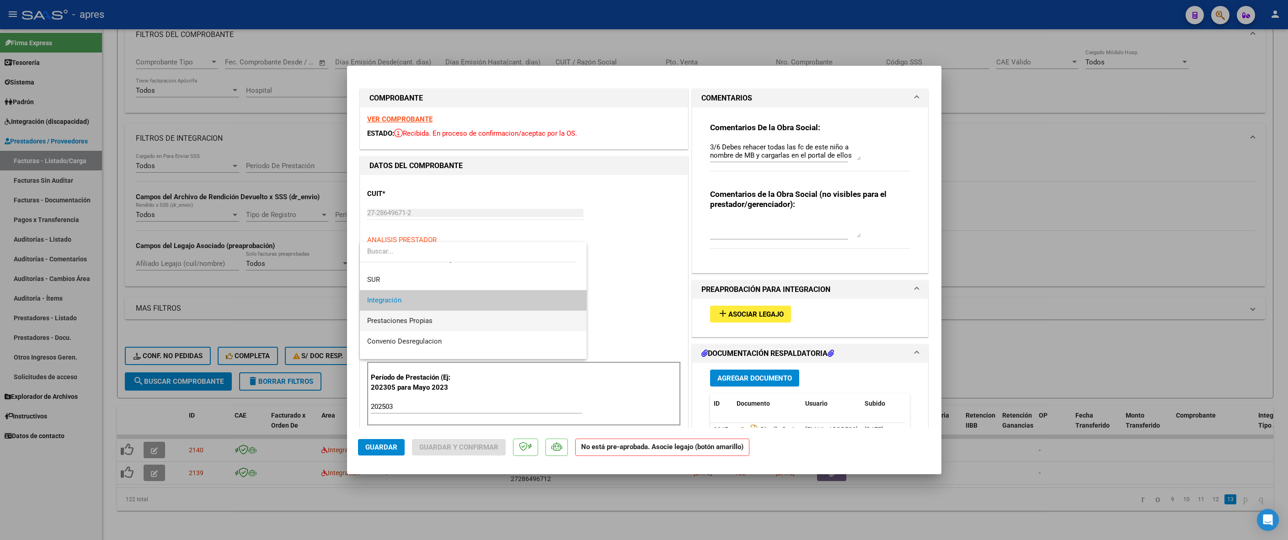
scroll to position [88, 0]
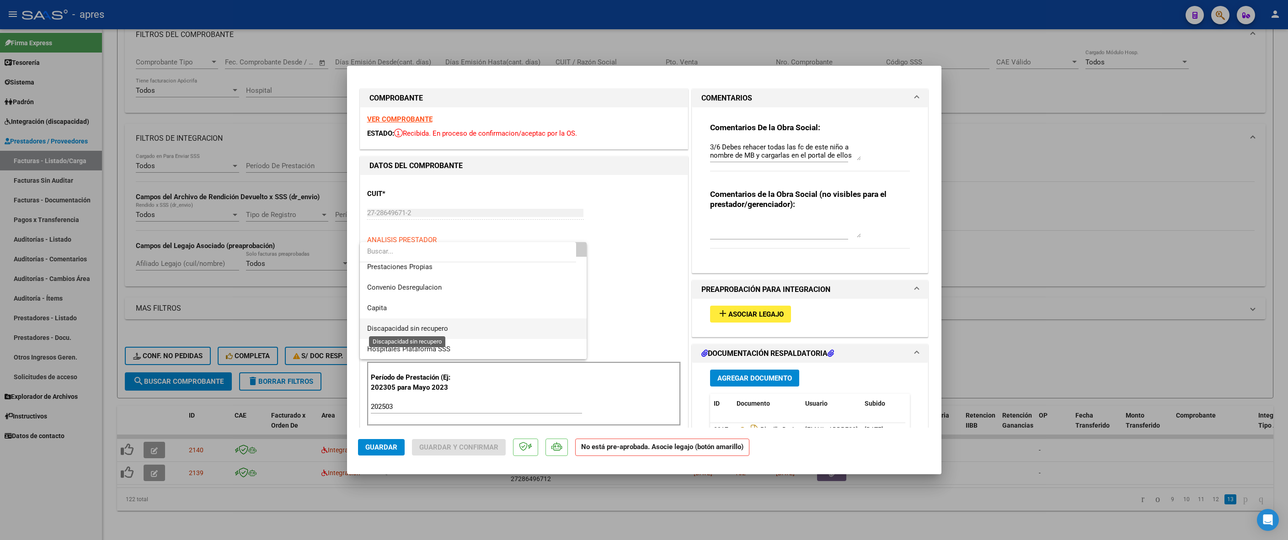
click at [447, 329] on span "Discapacidad sin recupero" at bounding box center [407, 329] width 81 height 8
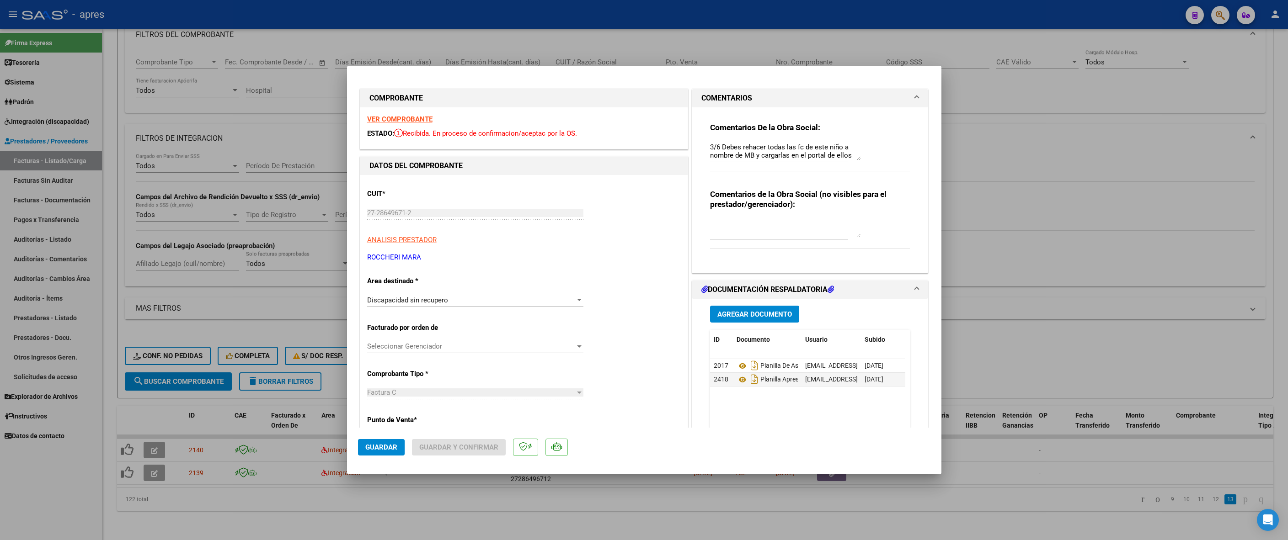
click at [732, 218] on div at bounding box center [785, 229] width 151 height 22
type textarea "MB"
click at [384, 450] on span "Guardar" at bounding box center [381, 448] width 32 height 8
click at [284, 480] on div at bounding box center [644, 270] width 1288 height 540
type input "$ 0,00"
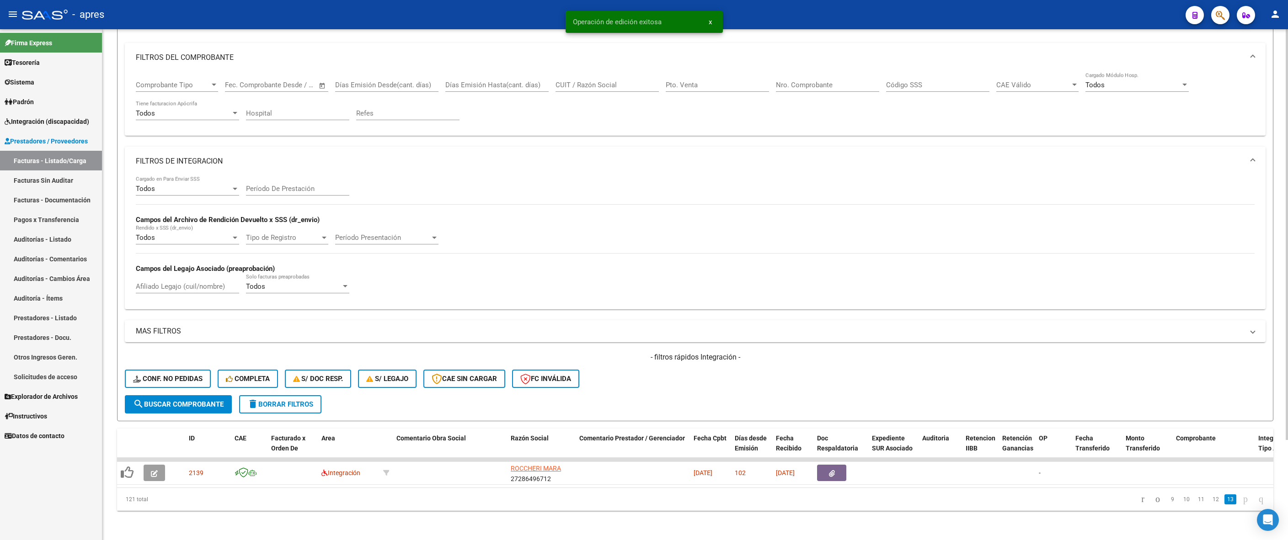
scroll to position [125, 0]
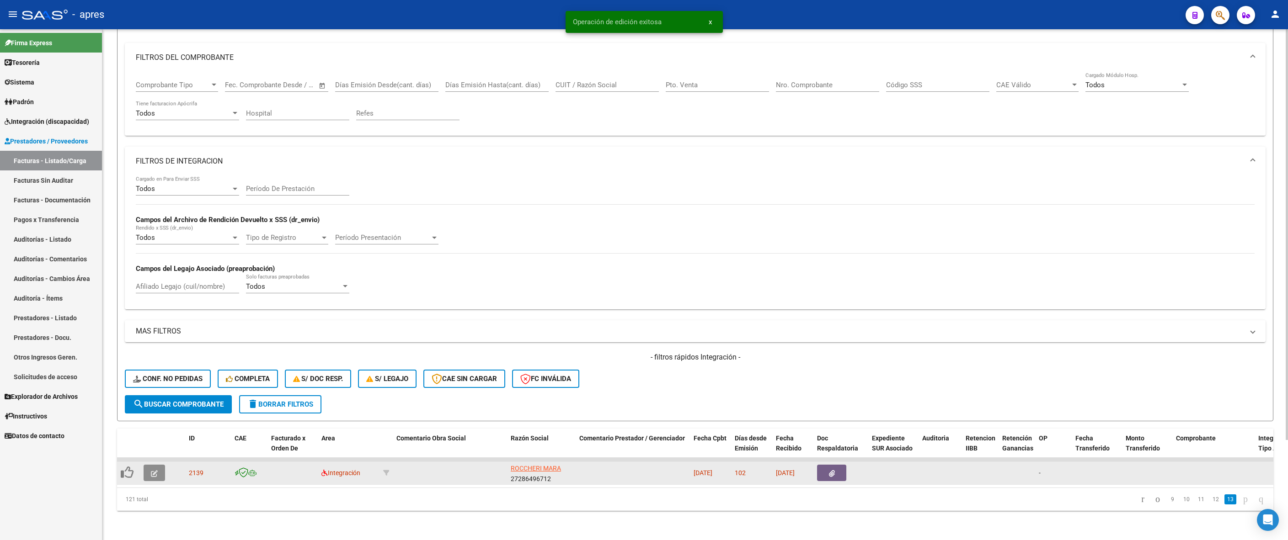
click at [159, 465] on button "button" at bounding box center [154, 473] width 21 height 16
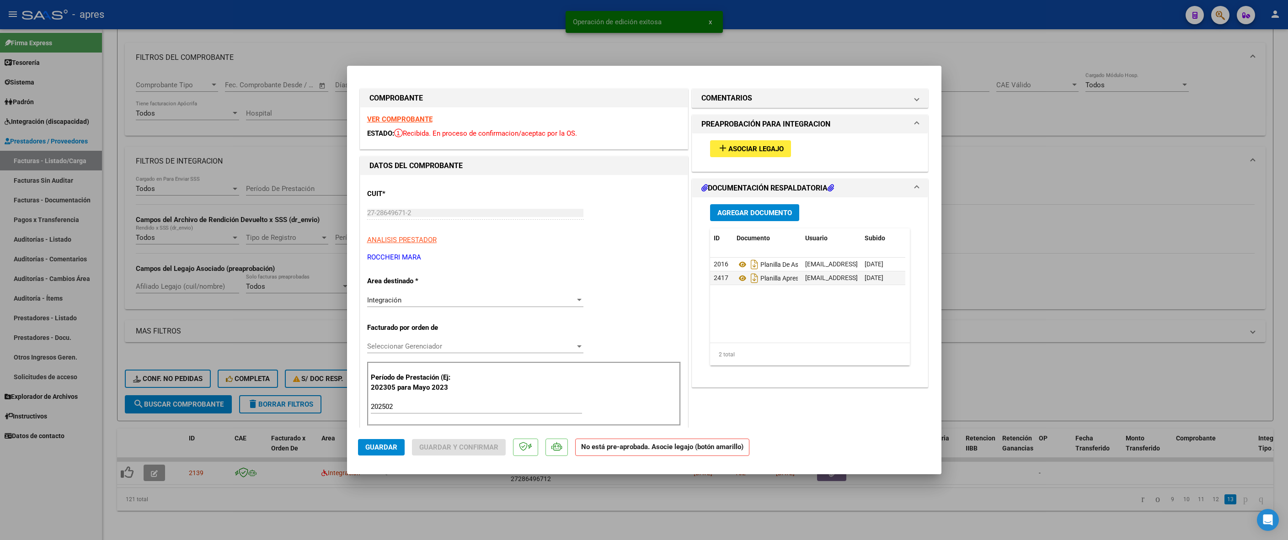
click at [405, 122] on strong "VER COMPROBANTE" at bounding box center [399, 119] width 65 height 8
click at [442, 304] on div "Integración" at bounding box center [471, 300] width 208 height 8
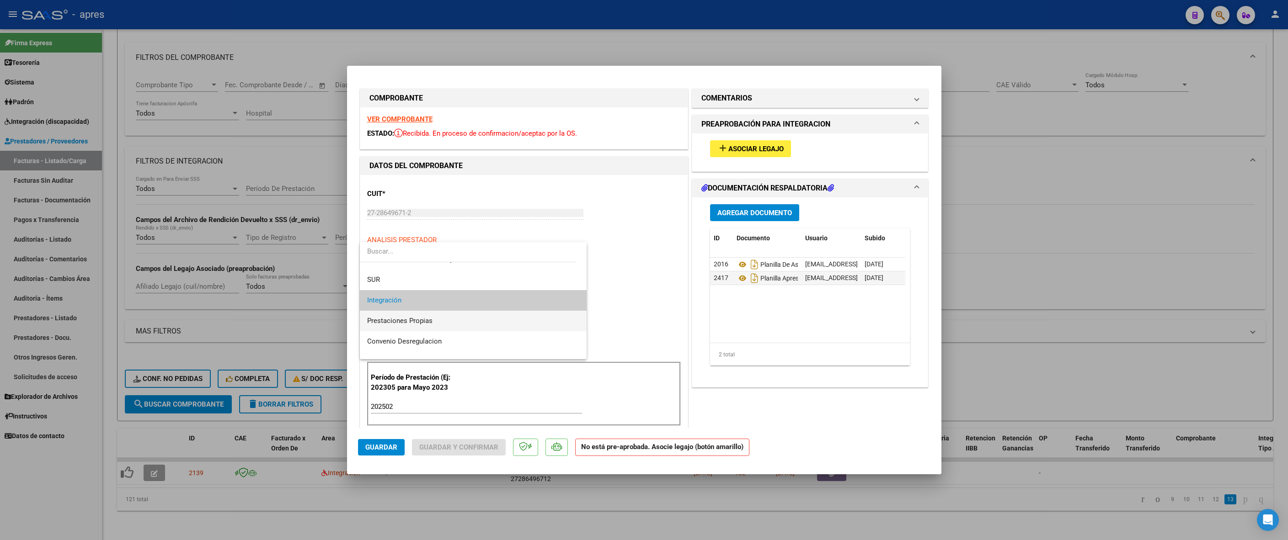
scroll to position [88, 0]
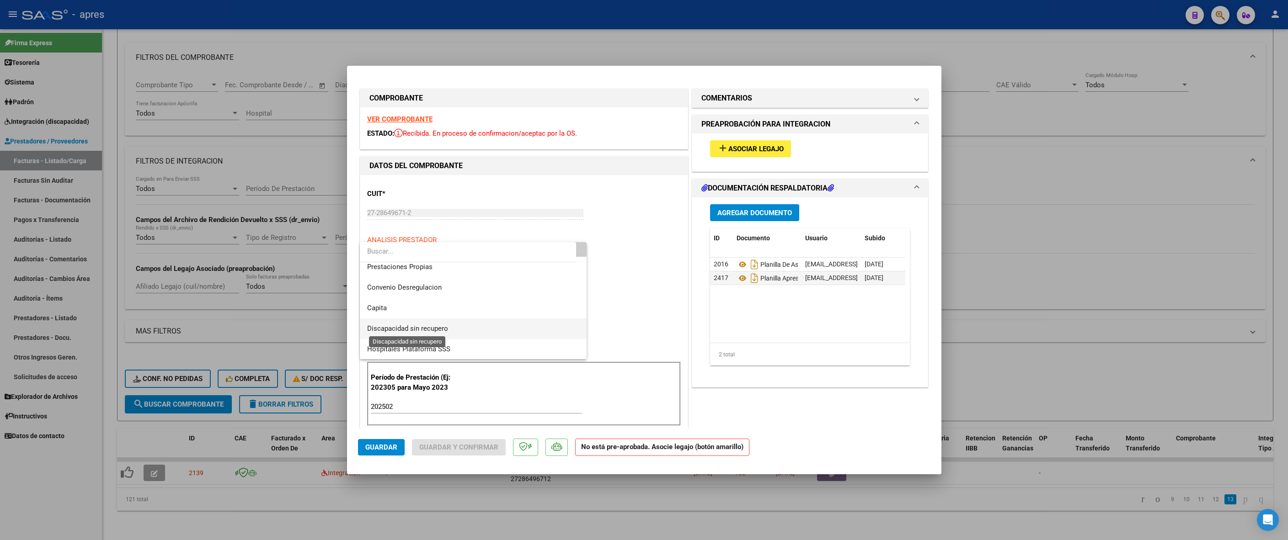
click at [438, 326] on span "Discapacidad sin recupero" at bounding box center [407, 329] width 81 height 8
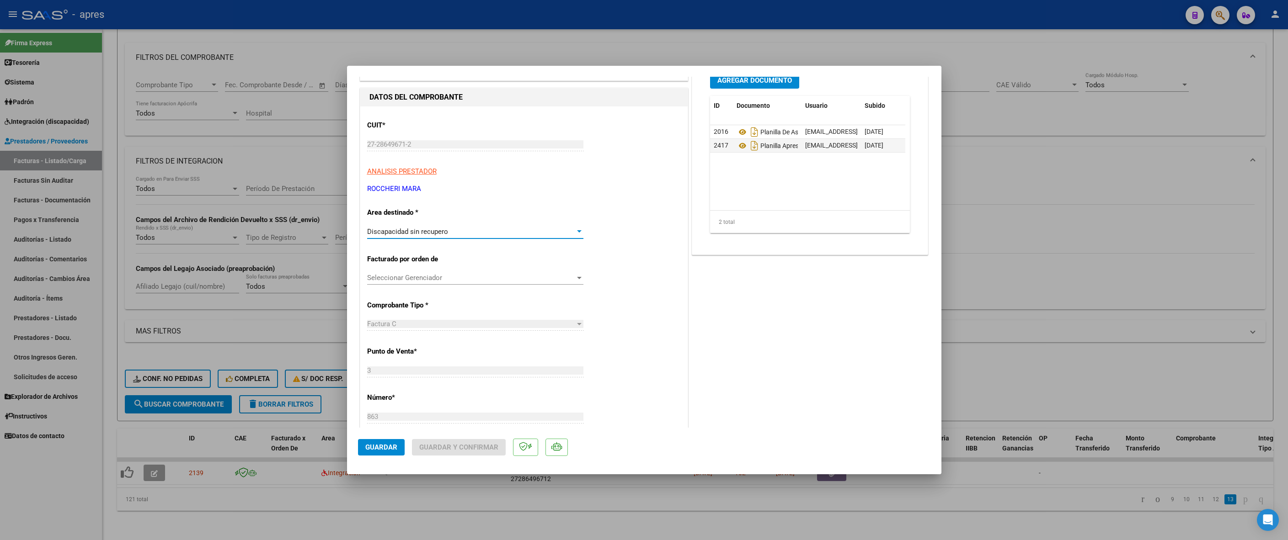
scroll to position [0, 0]
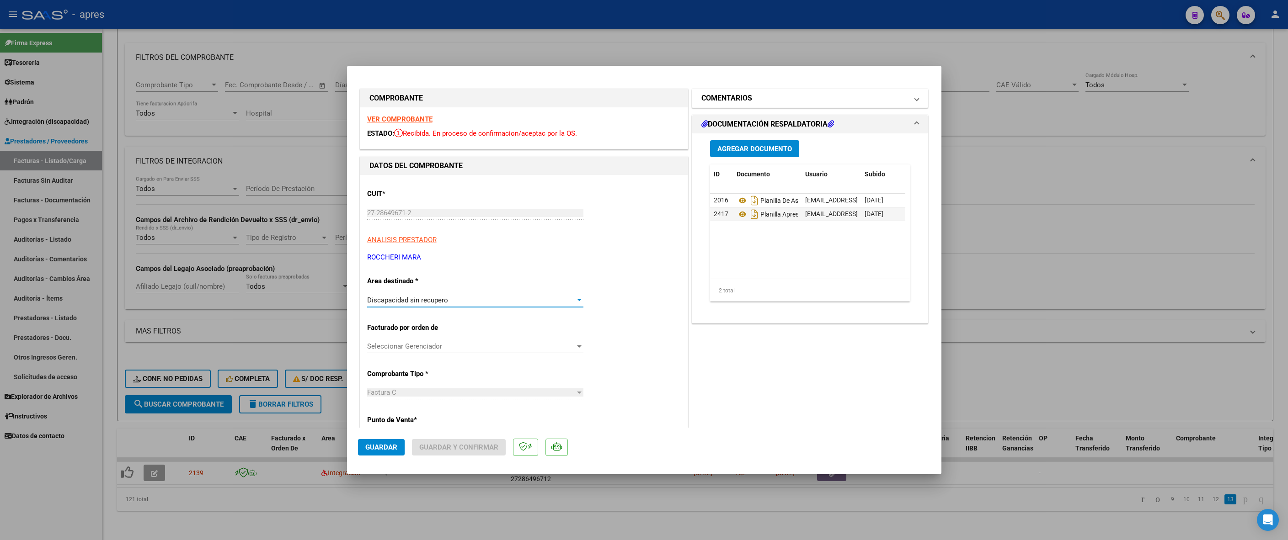
click at [802, 99] on mat-panel-title "COMENTARIOS" at bounding box center [804, 98] width 207 height 11
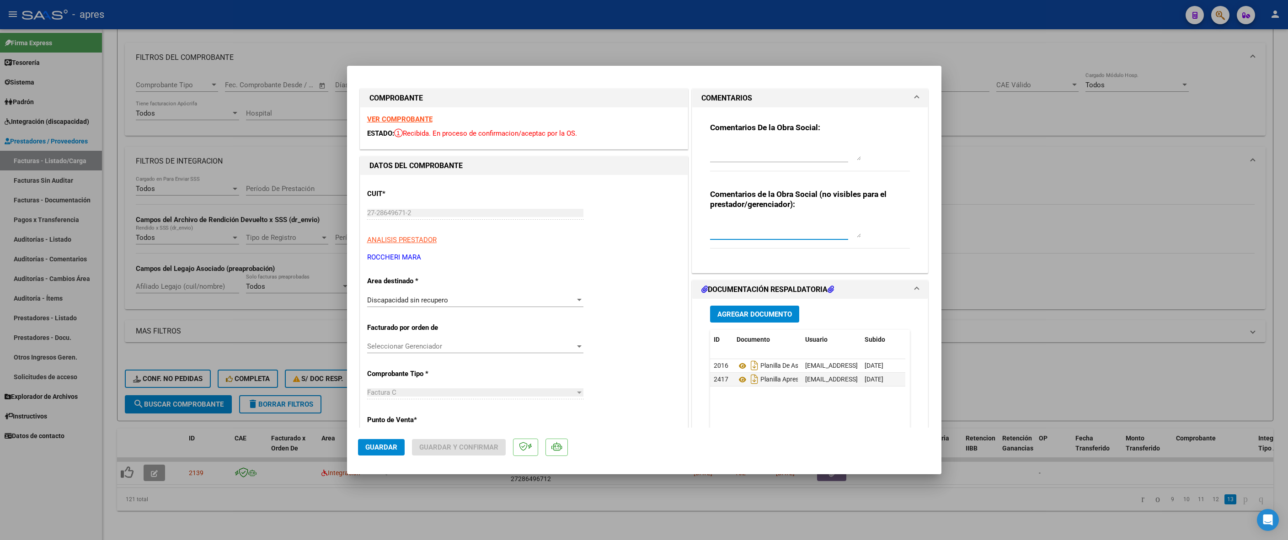
click at [745, 235] on textarea at bounding box center [785, 228] width 151 height 18
type textarea "MB"
click at [374, 449] on span "Guardar" at bounding box center [381, 448] width 32 height 8
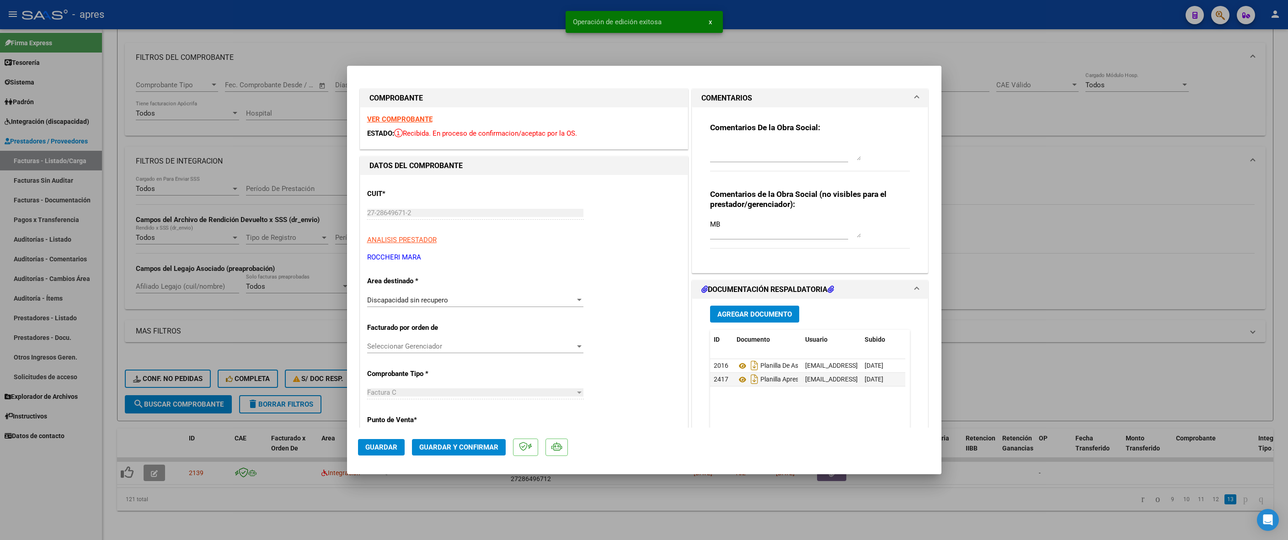
click at [345, 480] on div at bounding box center [644, 270] width 1288 height 540
type input "$ 0,00"
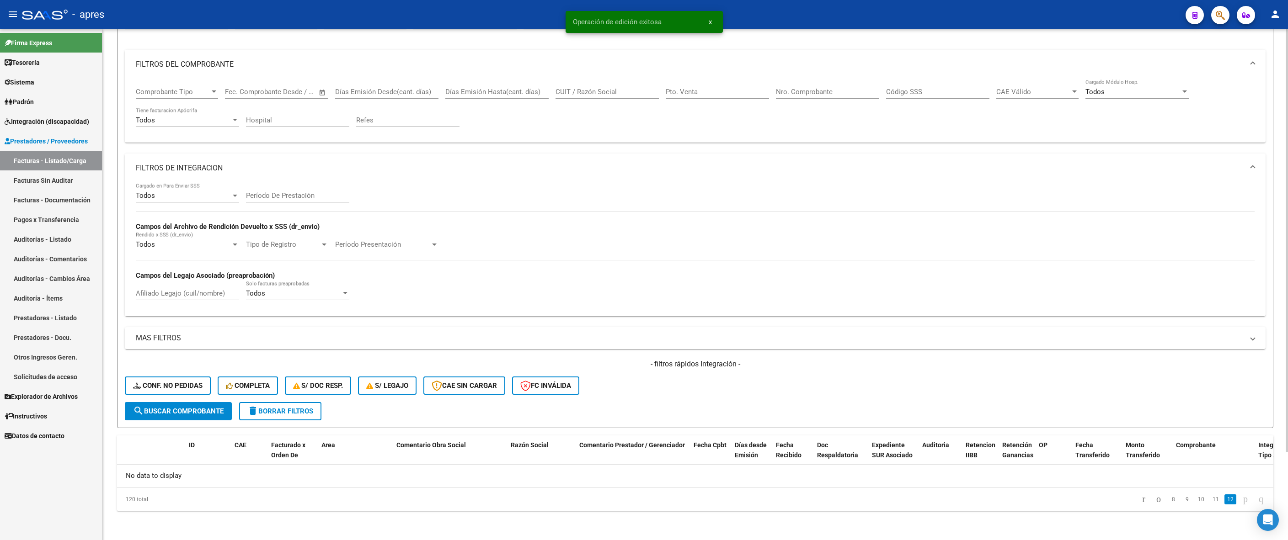
scroll to position [107, 0]
click at [802, 480] on link "11" at bounding box center [1216, 500] width 12 height 10
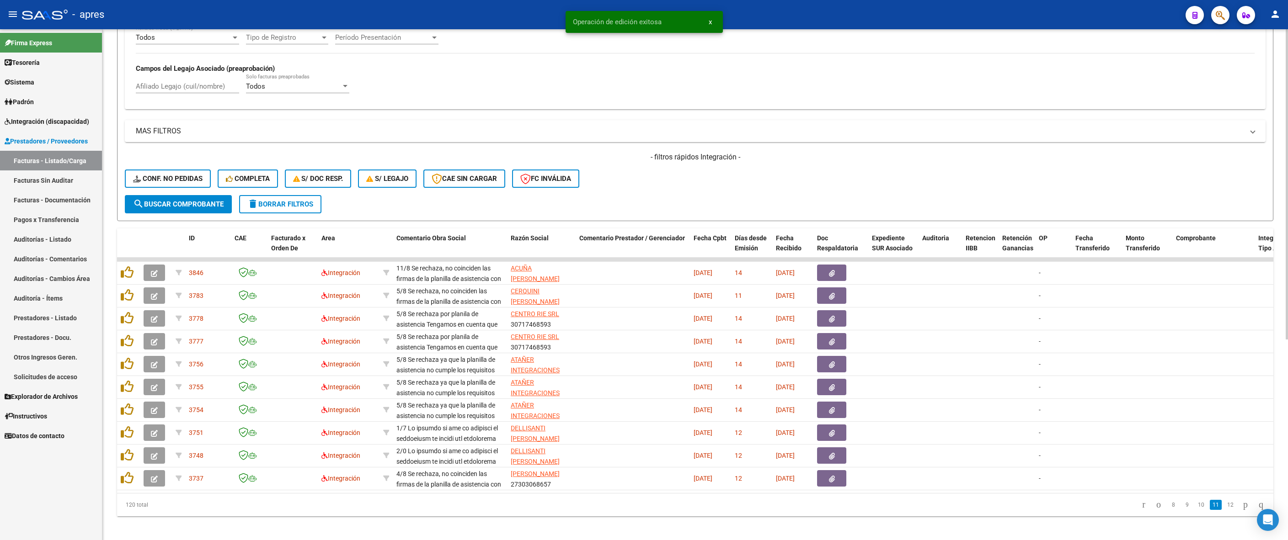
scroll to position [331, 0]
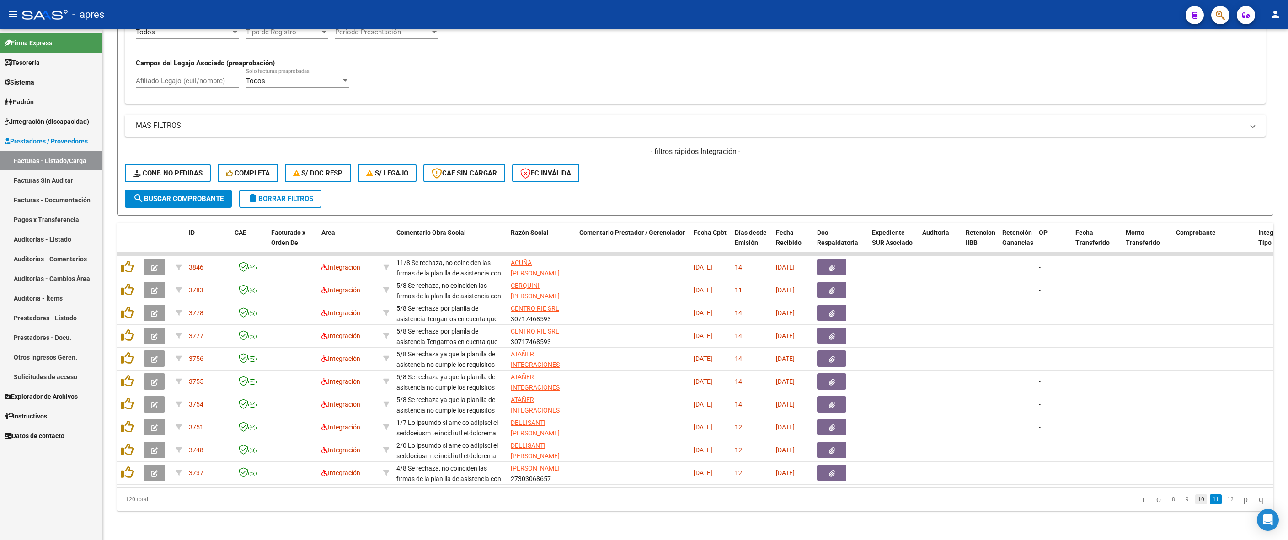
click at [802, 480] on link "10" at bounding box center [1201, 500] width 12 height 10
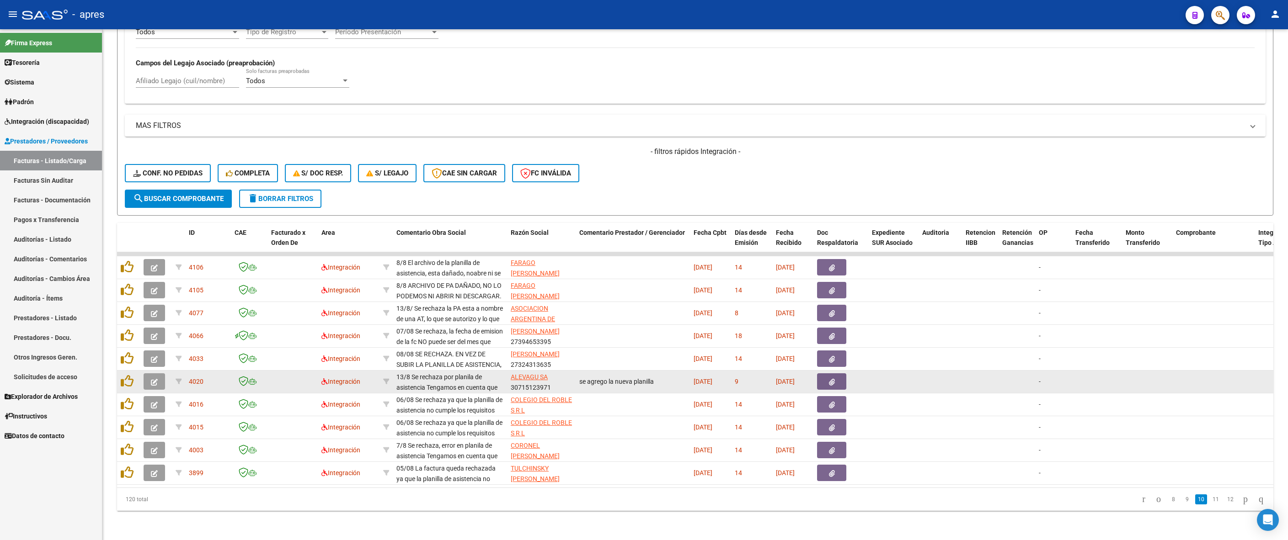
click at [155, 379] on icon "button" at bounding box center [154, 382] width 7 height 7
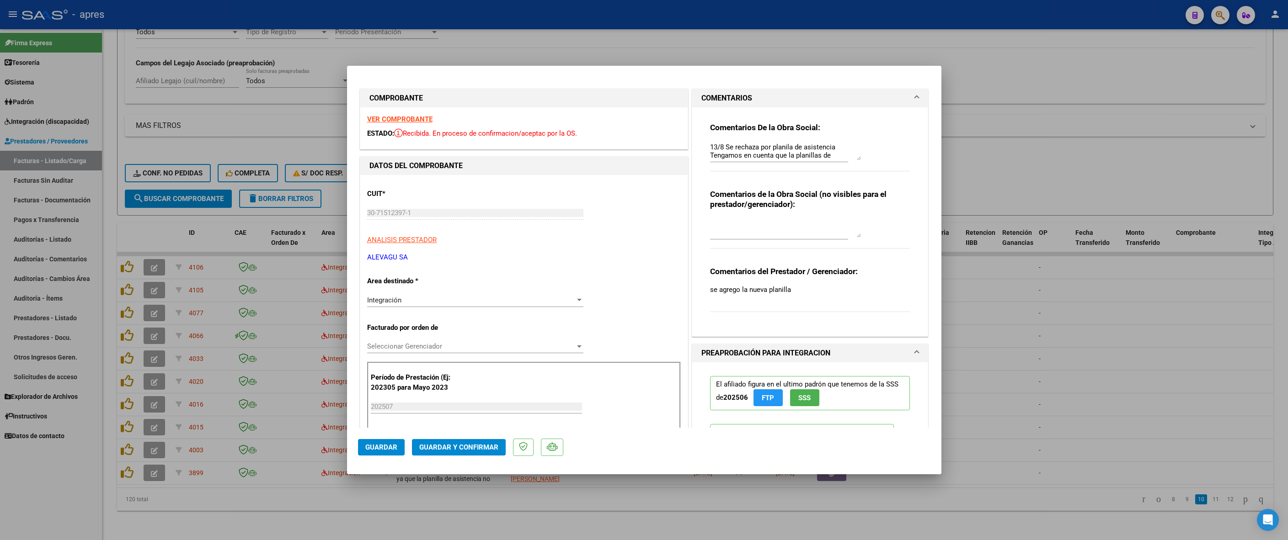
click at [400, 116] on strong "VER COMPROBANTE" at bounding box center [399, 119] width 65 height 8
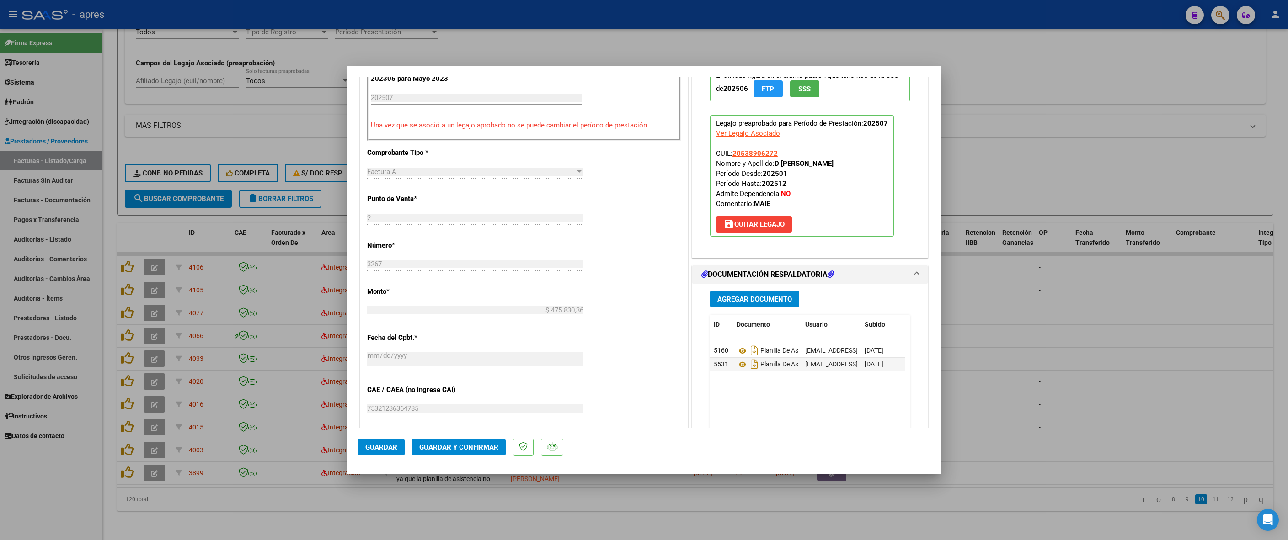
scroll to position [343, 0]
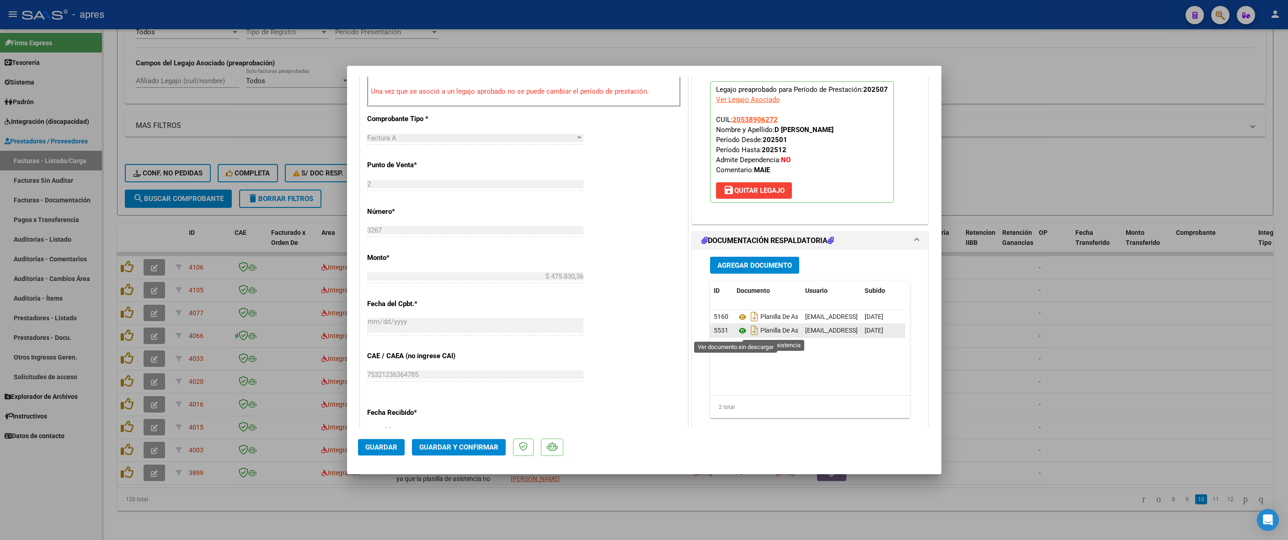
click at [737, 333] on icon at bounding box center [743, 331] width 12 height 11
click at [737, 320] on icon at bounding box center [743, 317] width 12 height 11
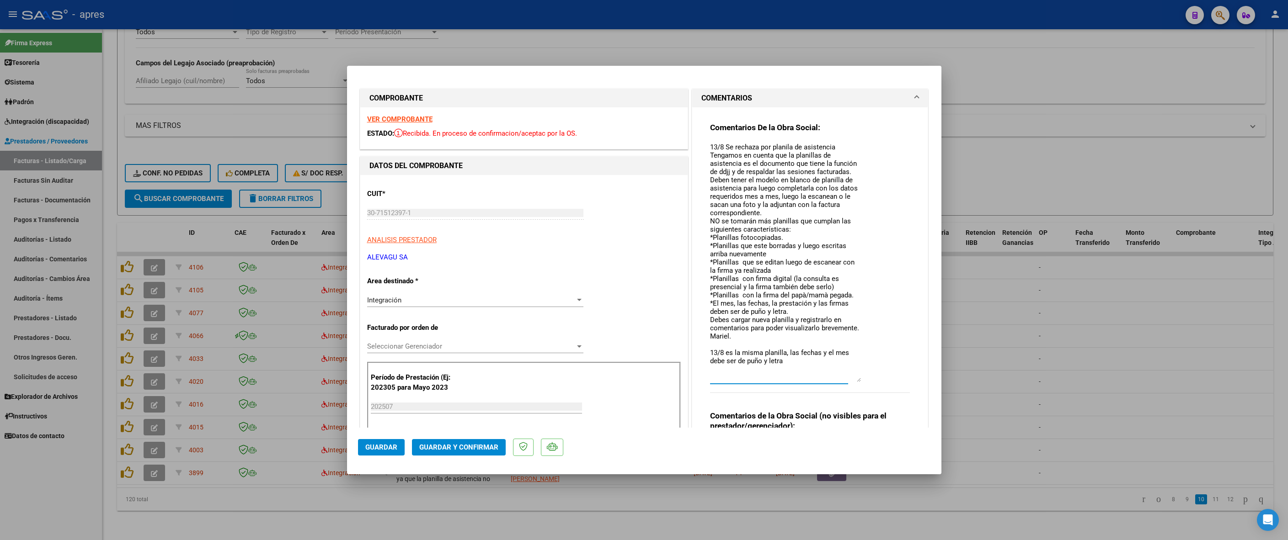
scroll to position [17, 0]
drag, startPoint x: 852, startPoint y: 150, endPoint x: 845, endPoint y: 372, distance: 222.3
click at [802, 372] on textarea "13/8 Se rechaza por planila de asistencia Tengamos en cuenta que la planillas d…" at bounding box center [785, 262] width 151 height 240
drag, startPoint x: 705, startPoint y: 146, endPoint x: 800, endPoint y: 385, distance: 256.9
click at [800, 385] on div "13/8 Se rechaza por planila de asistencia Tengamos en cuenta que la planillas d…" at bounding box center [779, 266] width 138 height 252
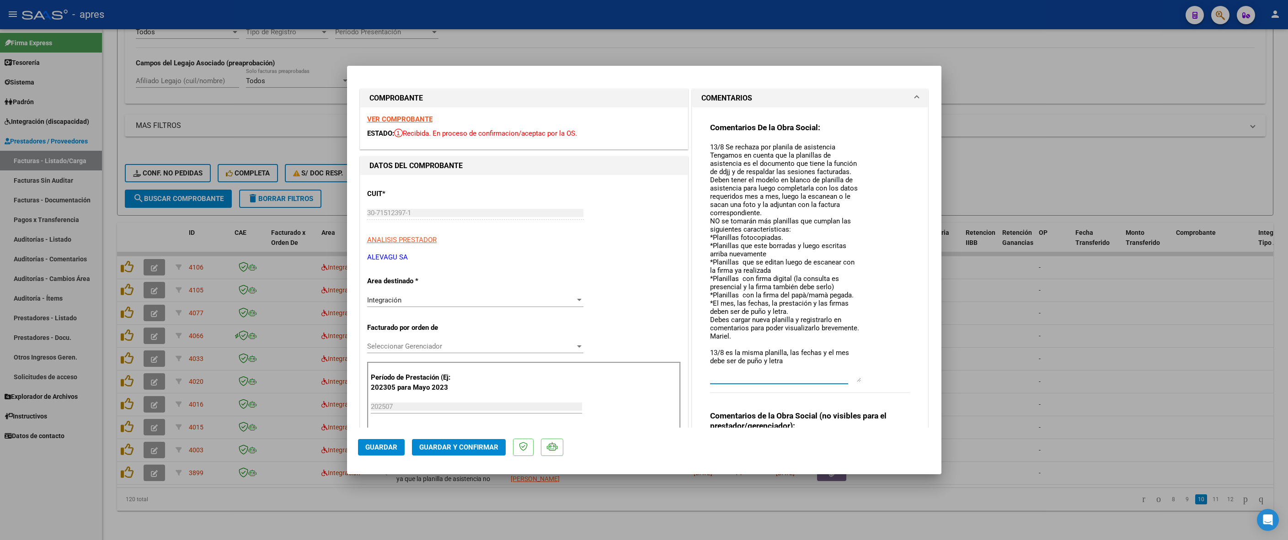
scroll to position [0, 0]
click at [703, 165] on div "Comentarios De la Obra Social: Comentarios de la Obra Social (no visibles para …" at bounding box center [810, 329] width 214 height 444
drag, startPoint x: 706, startPoint y: 152, endPoint x: 718, endPoint y: 153, distance: 11.4
click at [718, 153] on textarea "13/8 Se rechaza por planila de asistencia Tengamos en cuenta que la planillas d…" at bounding box center [785, 262] width 151 height 240
click at [712, 153] on textarea "13/8 Se rechaza por planila de asistencia Tengamos en cuenta que la planillas d…" at bounding box center [785, 262] width 151 height 240
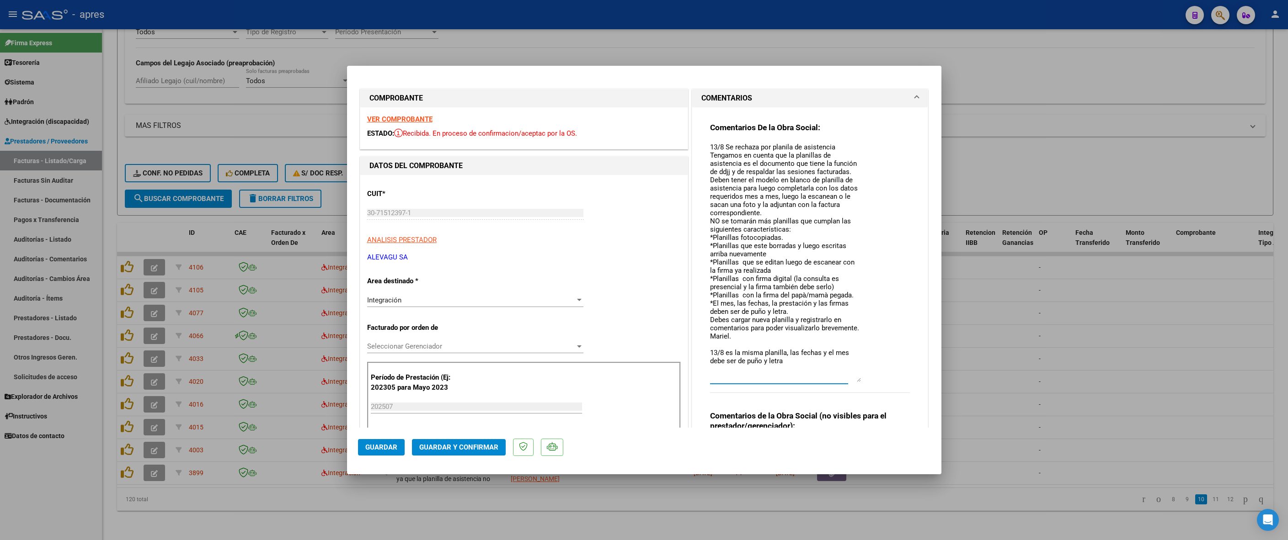
scroll to position [17, 0]
drag, startPoint x: 705, startPoint y: 153, endPoint x: 793, endPoint y: 403, distance: 265.6
click at [793, 403] on div "Comentarios De la Obra Social:" at bounding box center [810, 263] width 200 height 281
click at [583, 480] on div at bounding box center [644, 270] width 1288 height 540
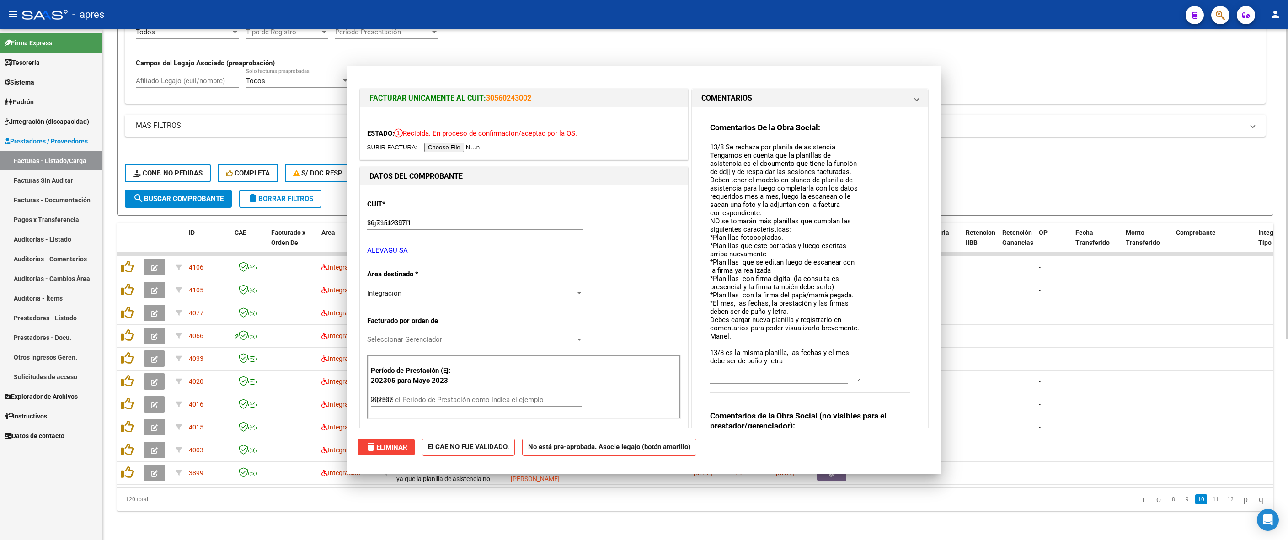
type input "$ 0,00"
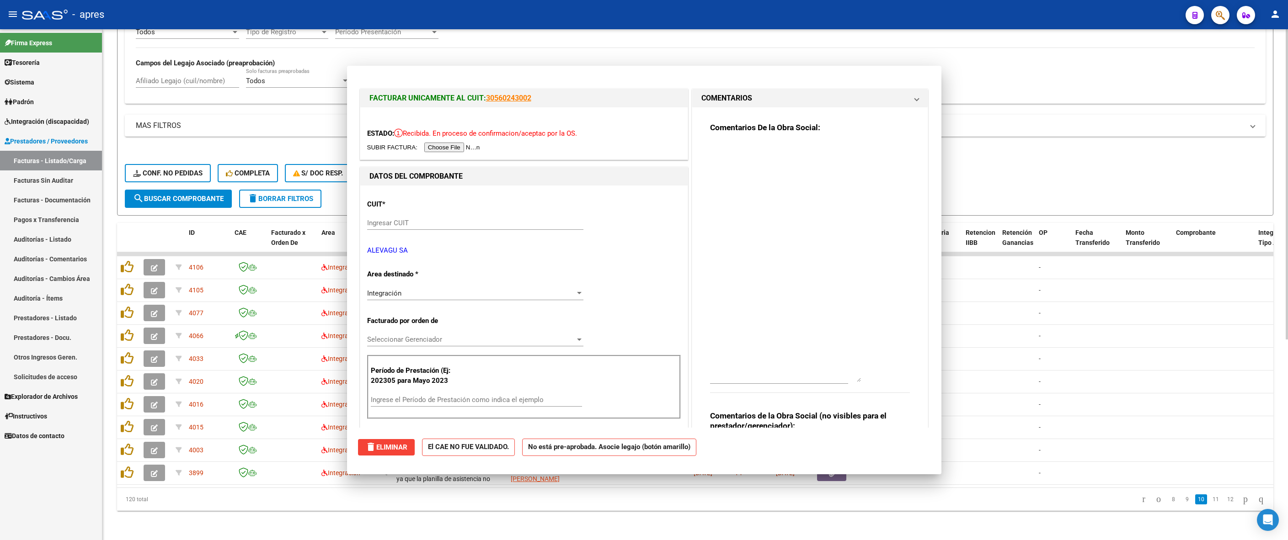
scroll to position [0, 0]
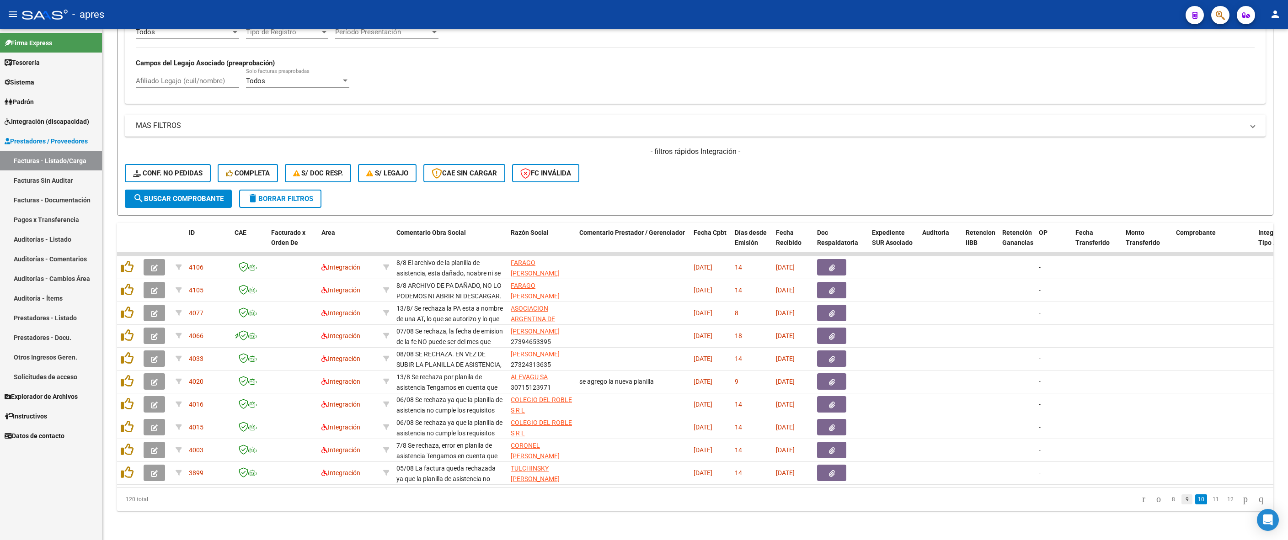
click at [802, 480] on link "9" at bounding box center [1186, 500] width 11 height 10
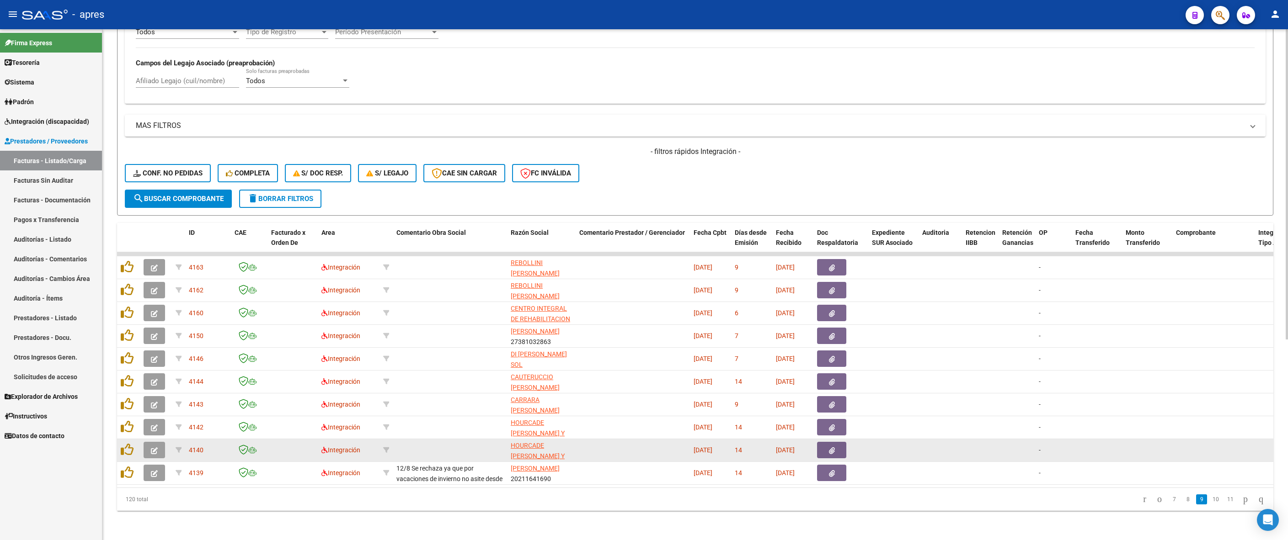
click at [162, 444] on button "button" at bounding box center [154, 450] width 21 height 16
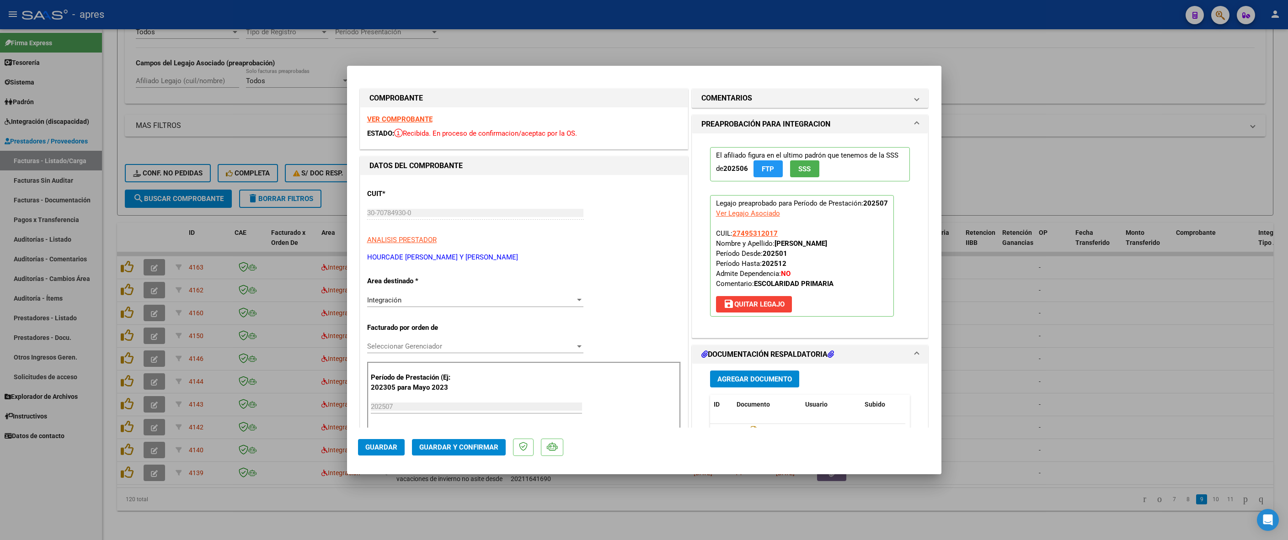
click at [383, 117] on strong "VER COMPROBANTE" at bounding box center [399, 119] width 65 height 8
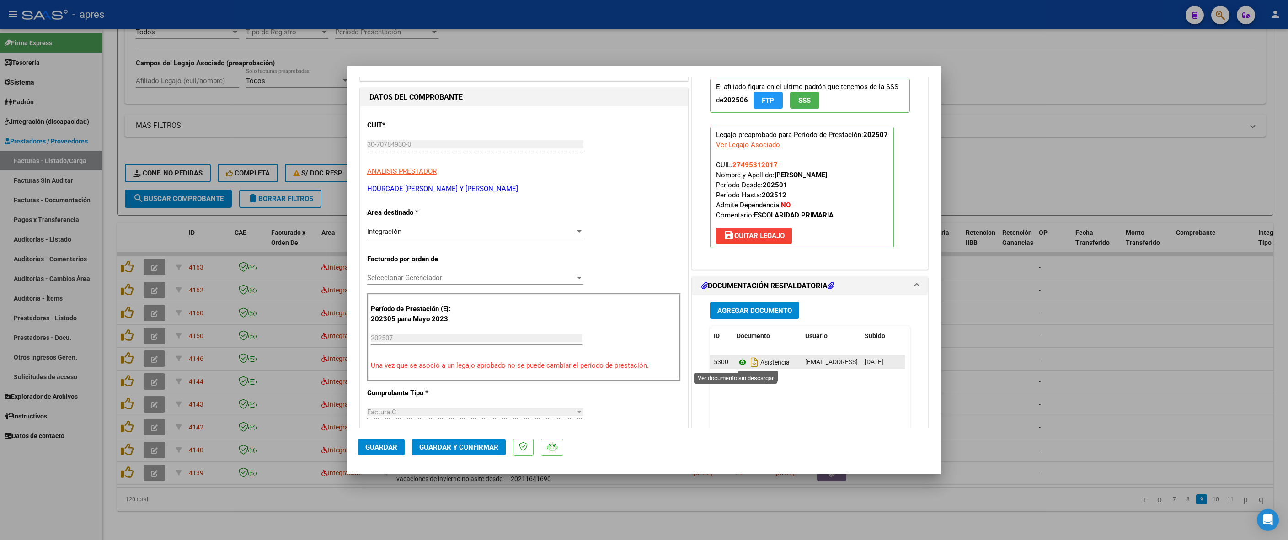
click at [737, 366] on icon at bounding box center [743, 362] width 12 height 11
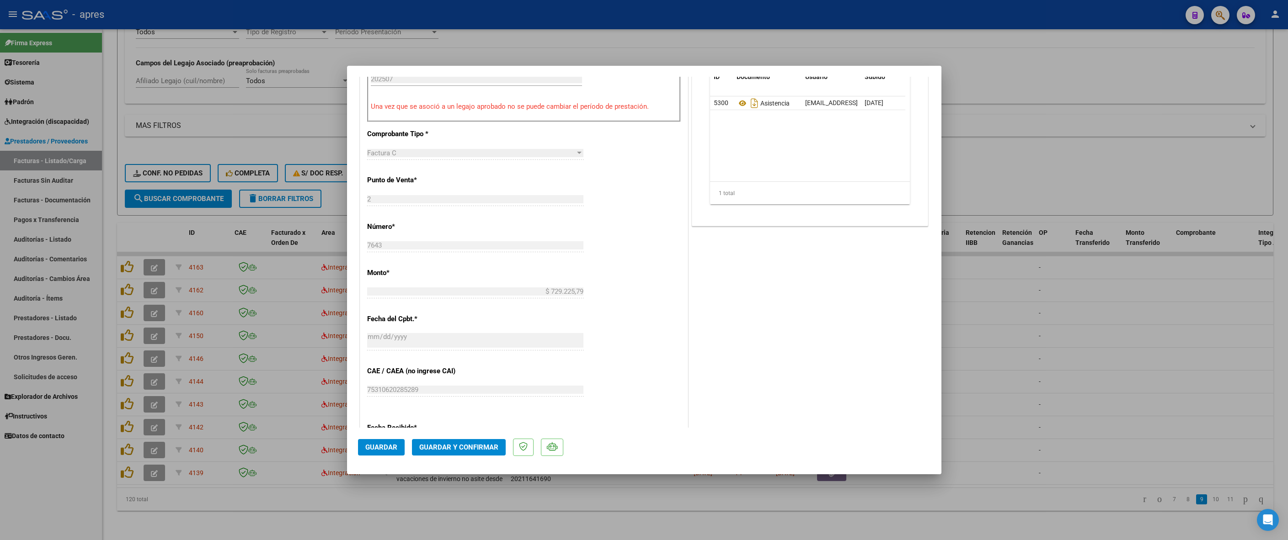
scroll to position [53, 0]
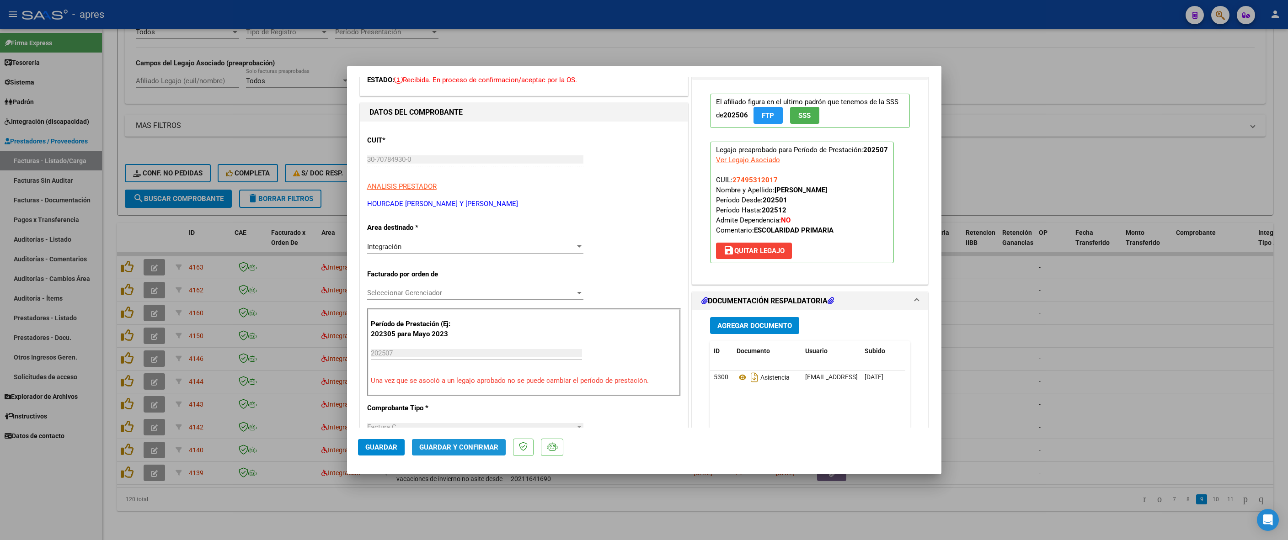
click at [466, 449] on span "Guardar y Confirmar" at bounding box center [458, 448] width 79 height 8
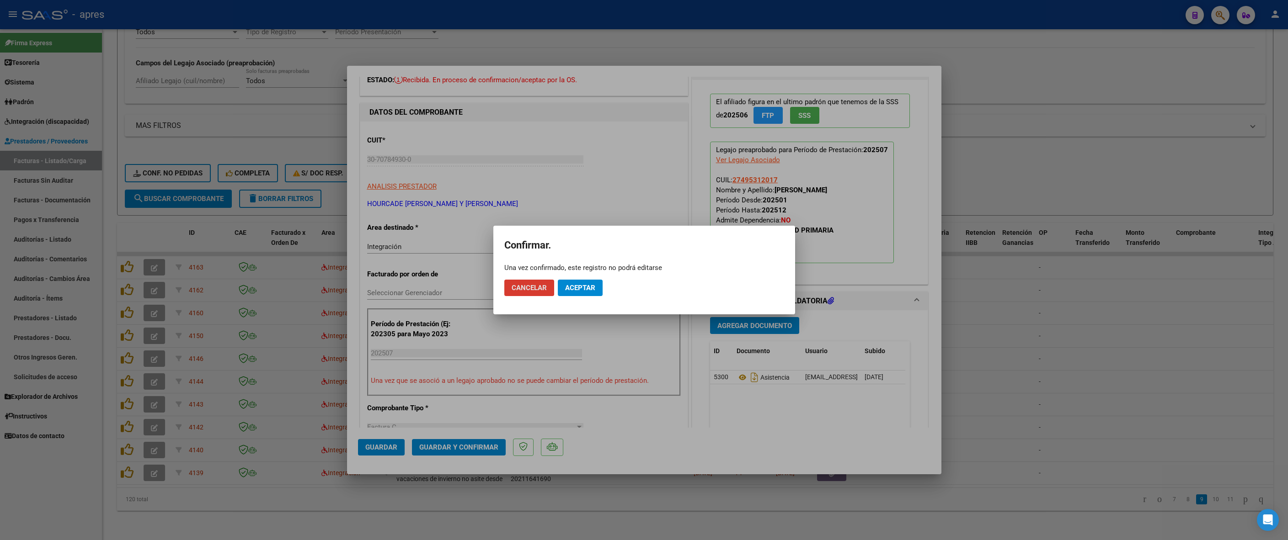
click at [579, 289] on span "Aceptar" at bounding box center [580, 288] width 30 height 8
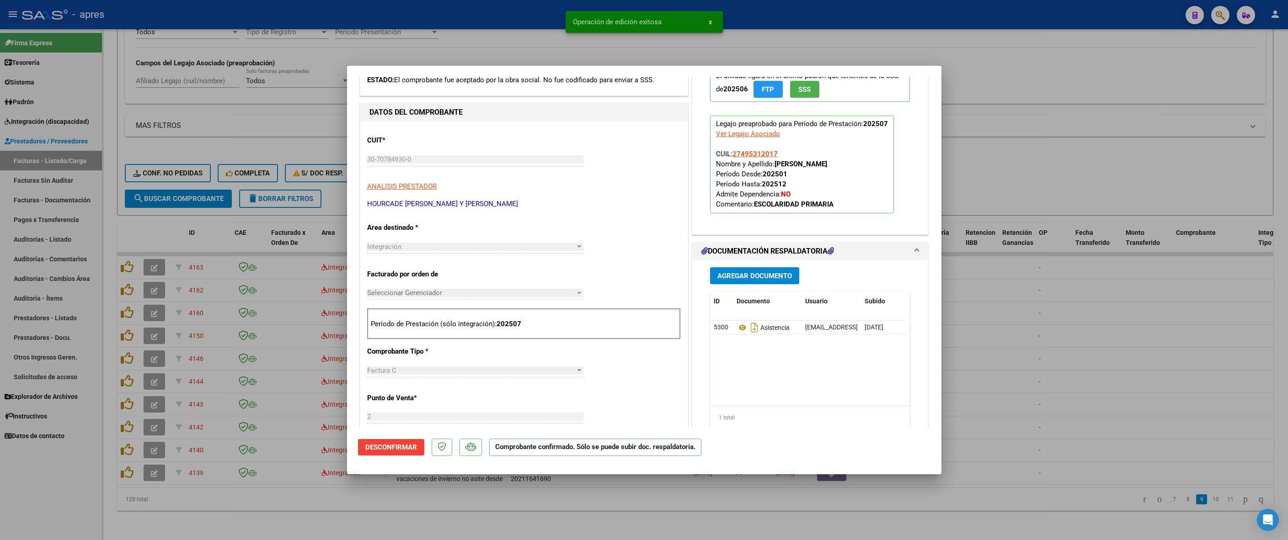
click at [378, 480] on div at bounding box center [644, 270] width 1288 height 540
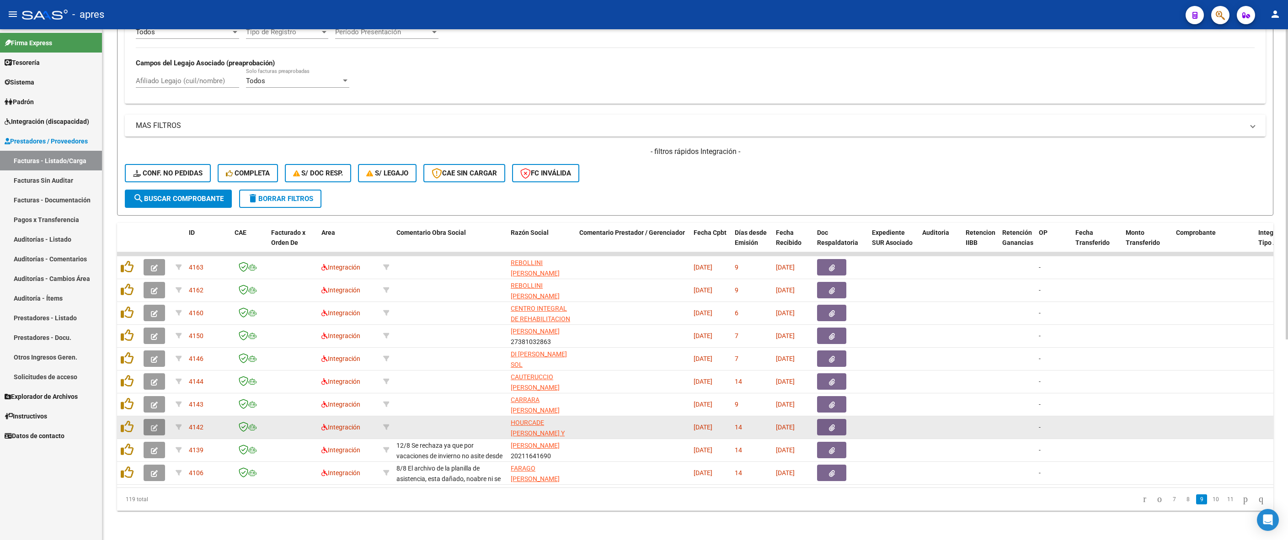
click at [153, 419] on button "button" at bounding box center [154, 427] width 21 height 16
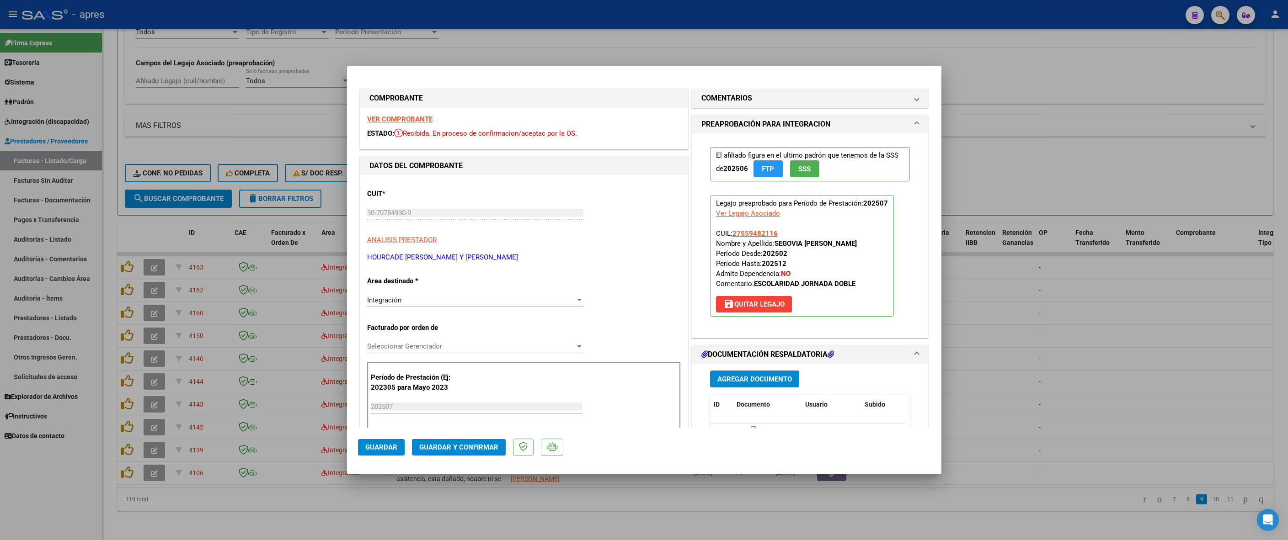
click at [393, 121] on strong "VER COMPROBANTE" at bounding box center [399, 119] width 65 height 8
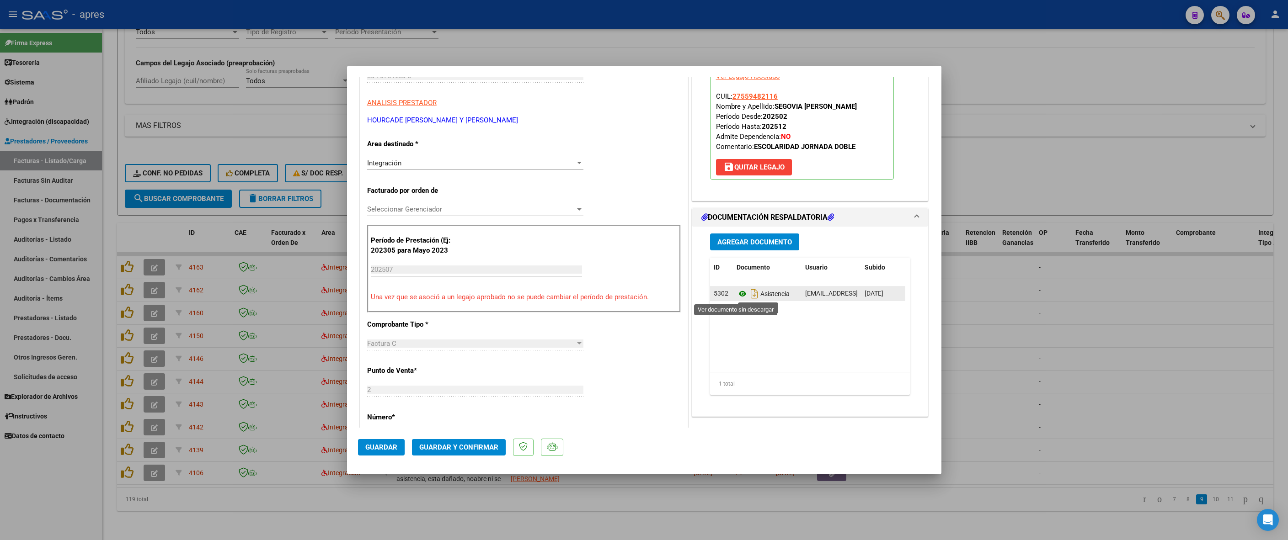
click at [737, 298] on icon at bounding box center [743, 294] width 12 height 11
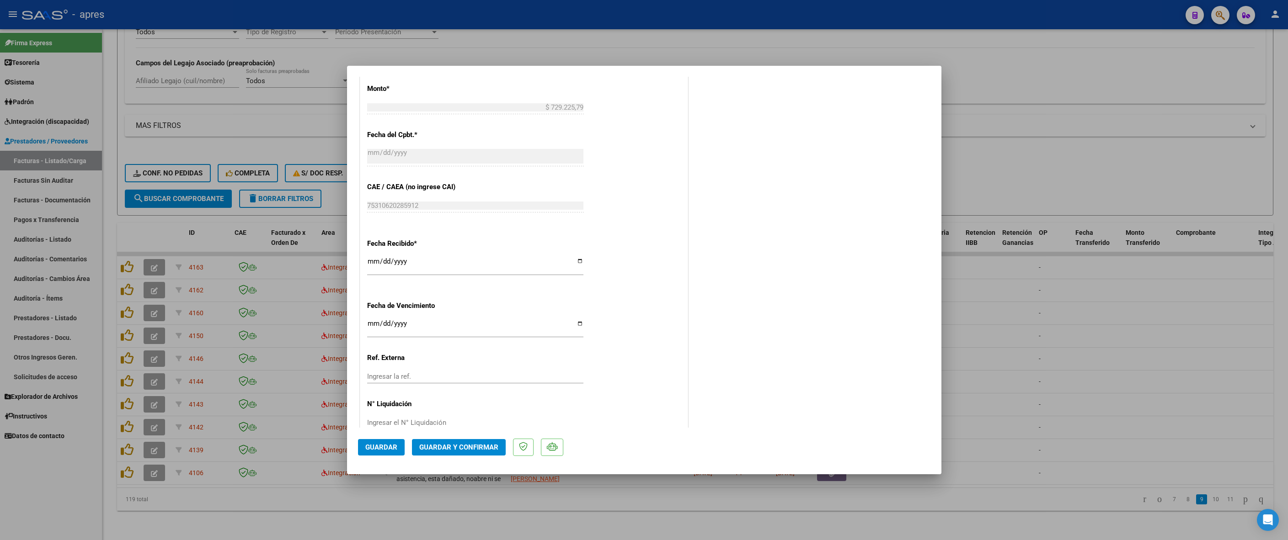
scroll to position [534, 0]
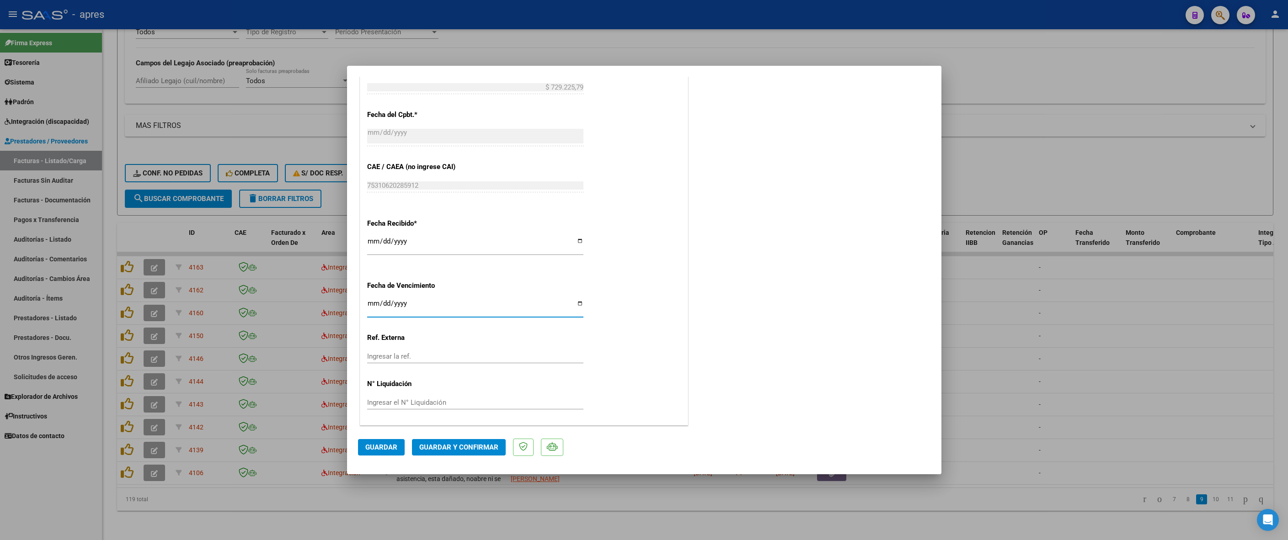
click at [368, 305] on input "Ingresar la fecha" at bounding box center [475, 307] width 216 height 15
type input "[DATE]"
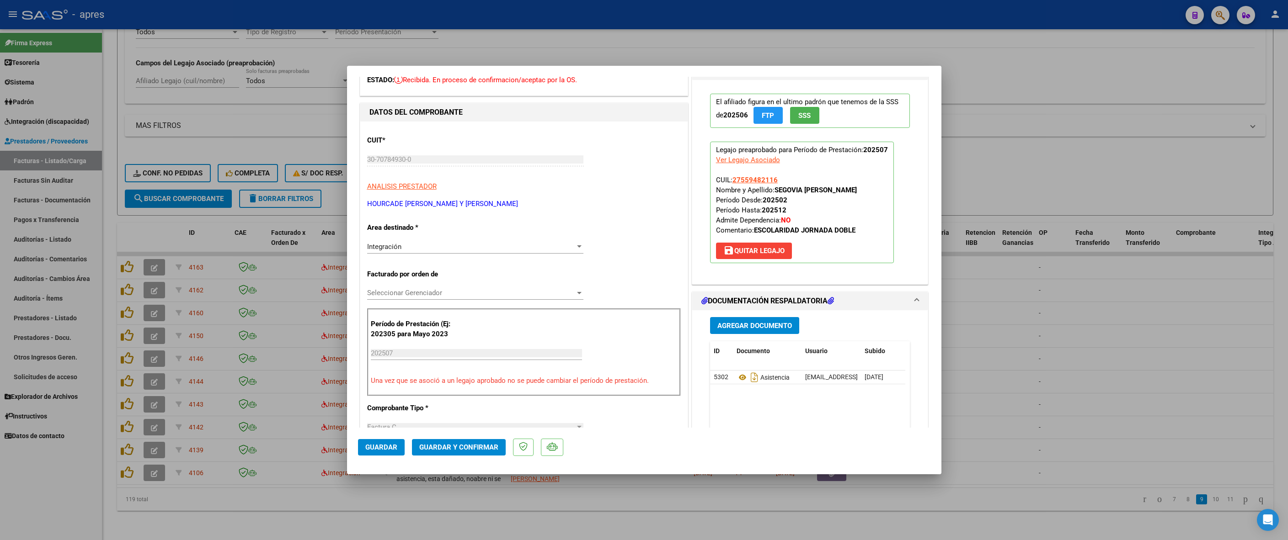
scroll to position [0, 0]
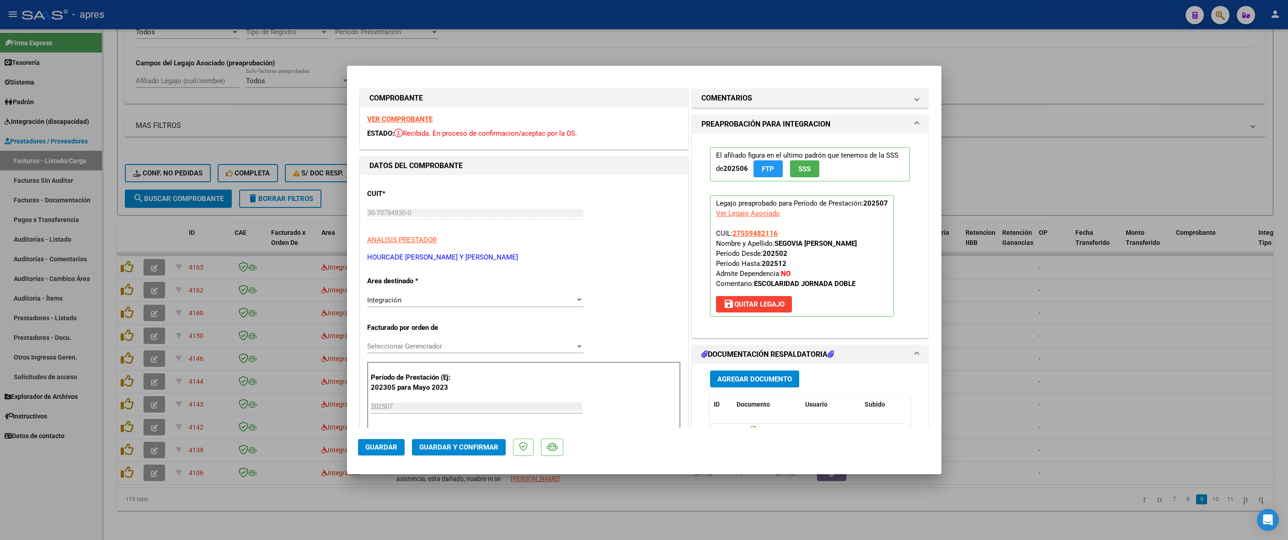
click at [447, 456] on mat-dialog-actions "Guardar Guardar y Confirmar" at bounding box center [644, 446] width 572 height 36
click at [447, 446] on span "Guardar y Confirmar" at bounding box center [458, 448] width 79 height 8
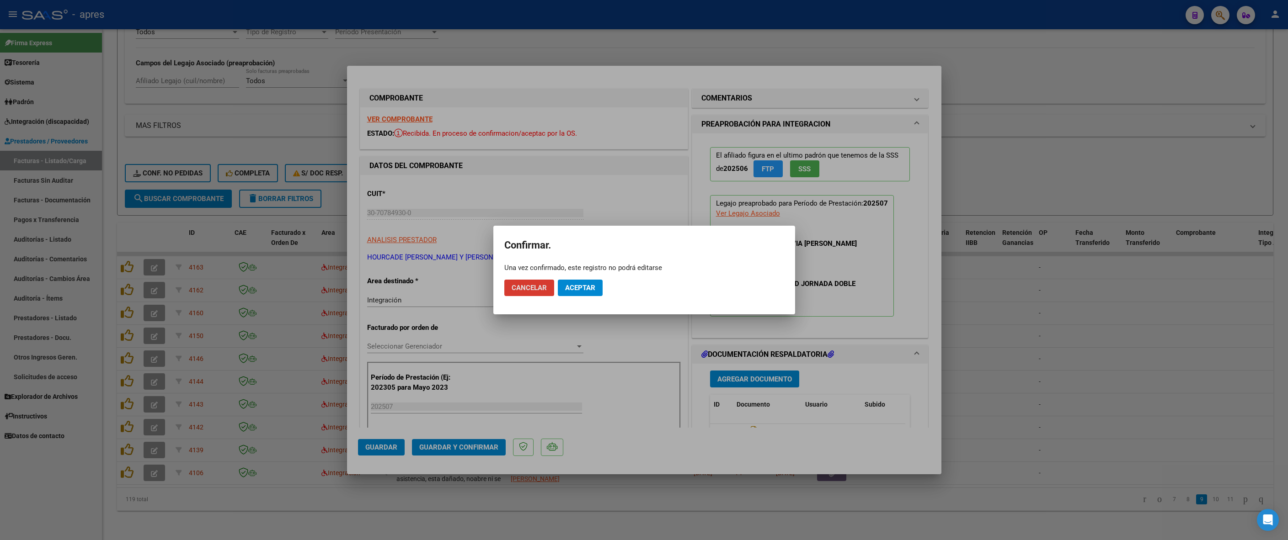
click at [583, 289] on span "Aceptar" at bounding box center [580, 288] width 30 height 8
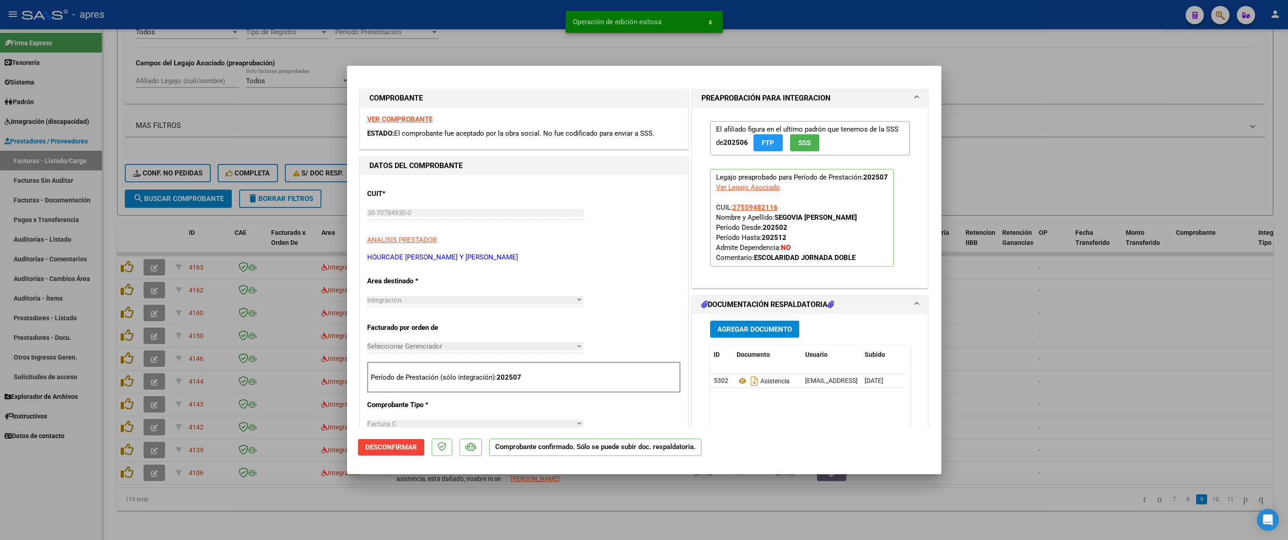
click at [483, 480] on div at bounding box center [644, 270] width 1288 height 540
type input "$ 0,00"
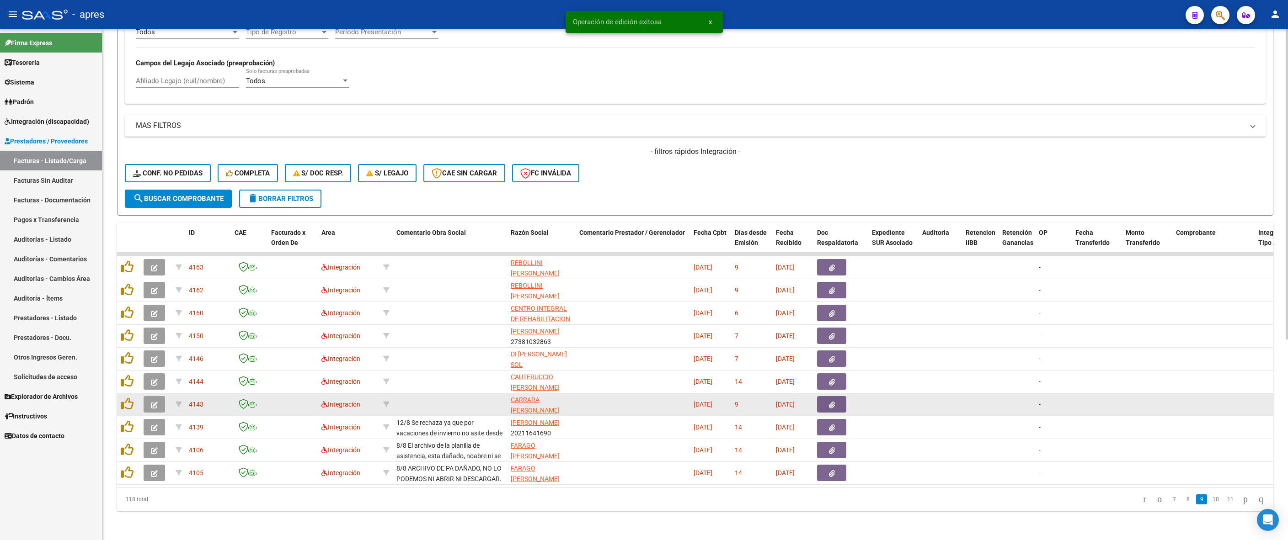
click at [156, 402] on icon "button" at bounding box center [154, 405] width 7 height 7
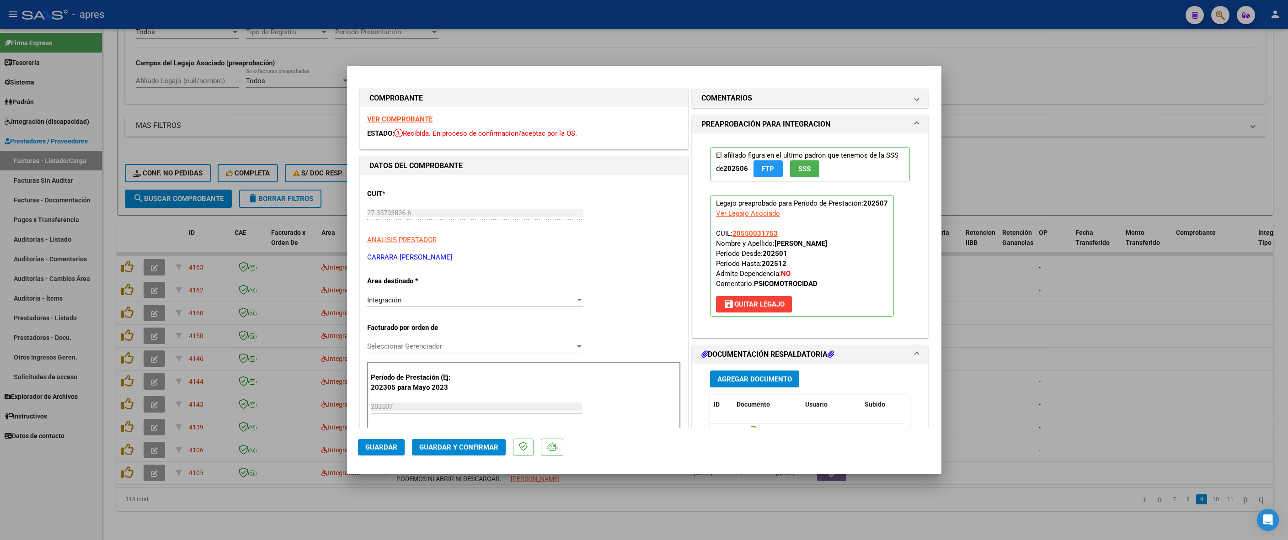
click at [395, 119] on strong "VER COMPROBANTE" at bounding box center [399, 119] width 65 height 8
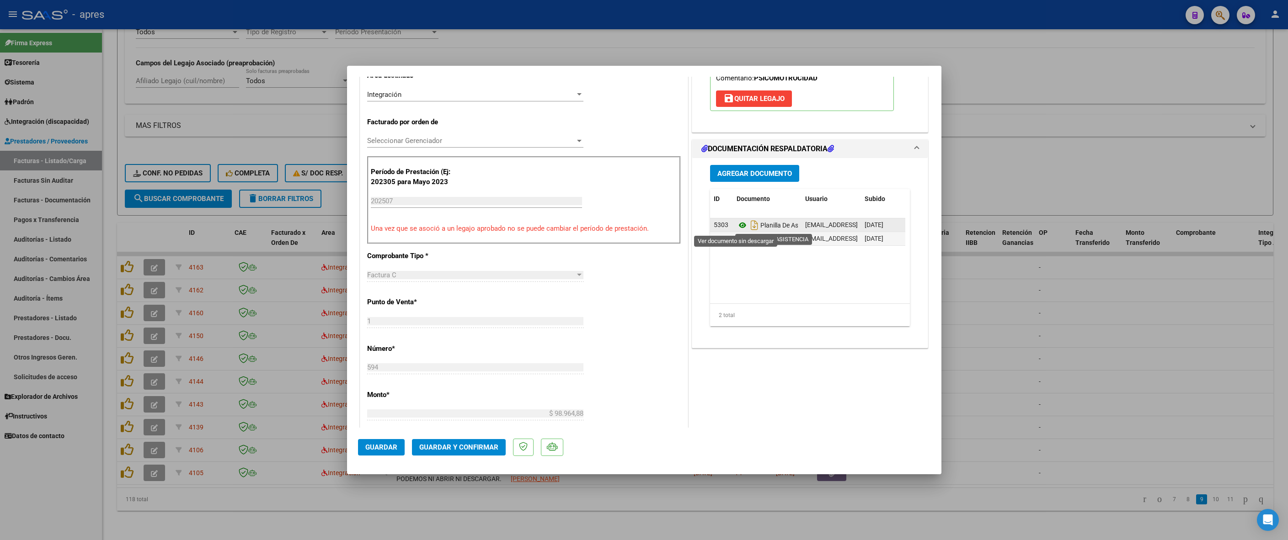
click at [737, 230] on icon at bounding box center [743, 225] width 12 height 11
click at [692, 221] on div "Agregar Documento ID Documento Usuario Subido Acción 5303 Planilla De Asistenci…" at bounding box center [810, 253] width 236 height 190
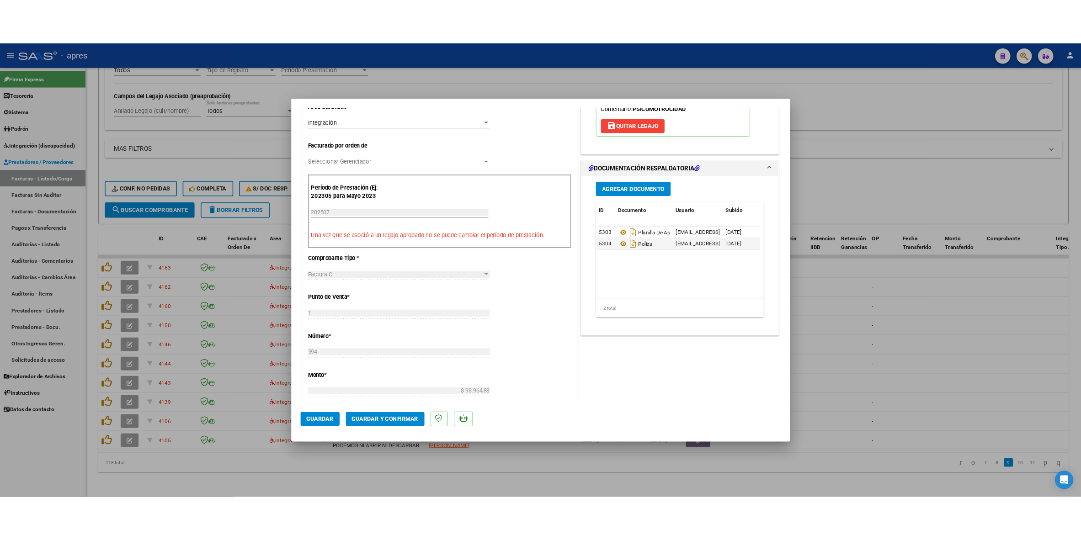
scroll to position [0, 0]
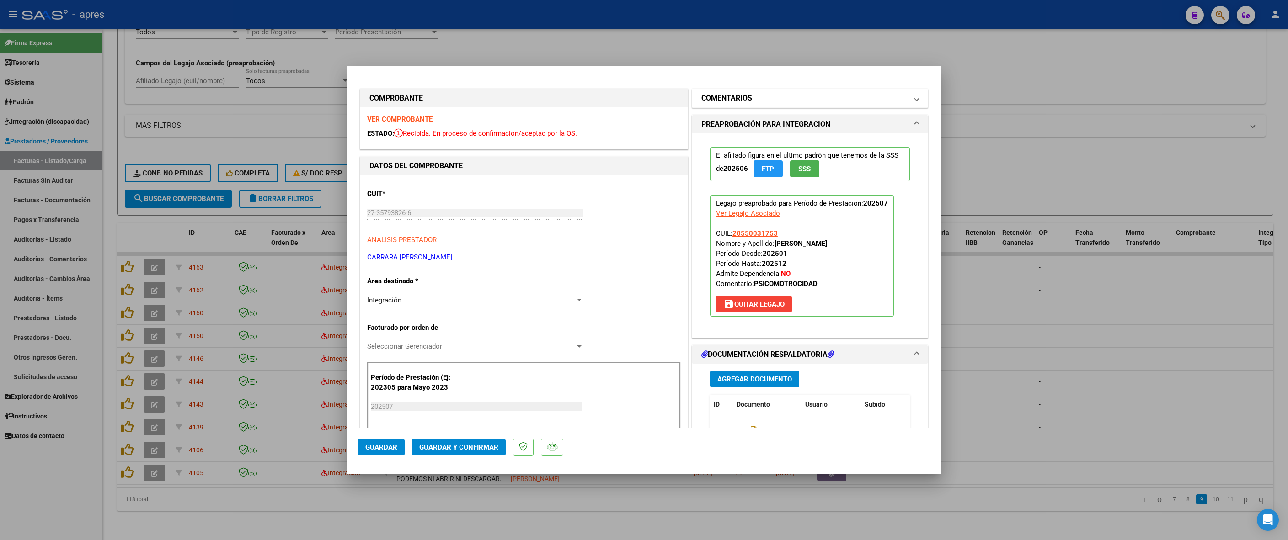
click at [727, 96] on h1 "COMENTARIOS" at bounding box center [726, 98] width 51 height 11
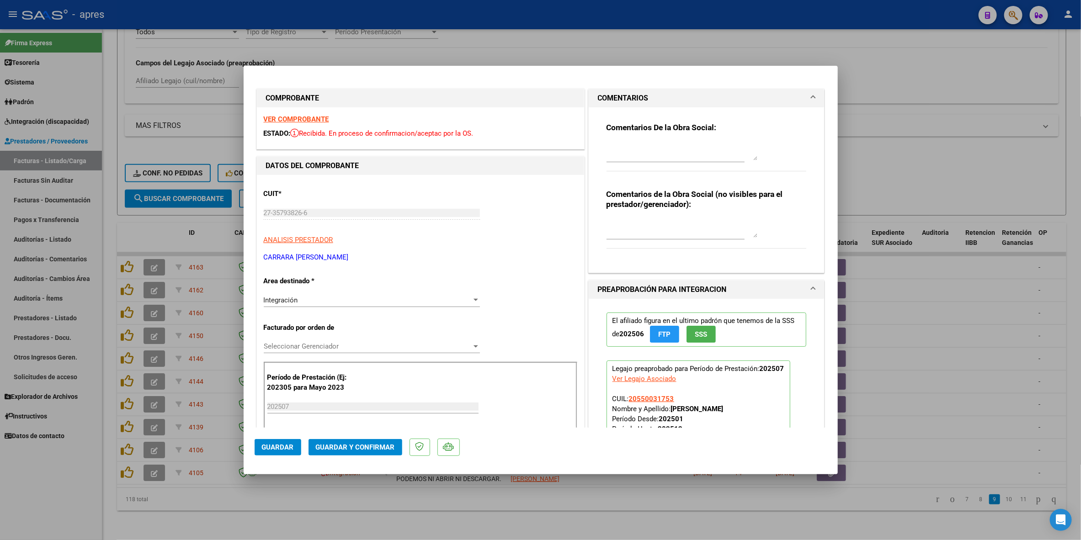
click at [612, 140] on div at bounding box center [682, 151] width 151 height 22
paste textarea "15/8 Se rechaza, no coinciden las firmas de la planilla de asistencia con las s…"
type textarea "15/8 Se rechaza, no coinciden las firmas de la planilla de asistencia con las s…"
click at [265, 446] on span "Guardar" at bounding box center [278, 448] width 32 height 8
